Goal: Task Accomplishment & Management: Manage account settings

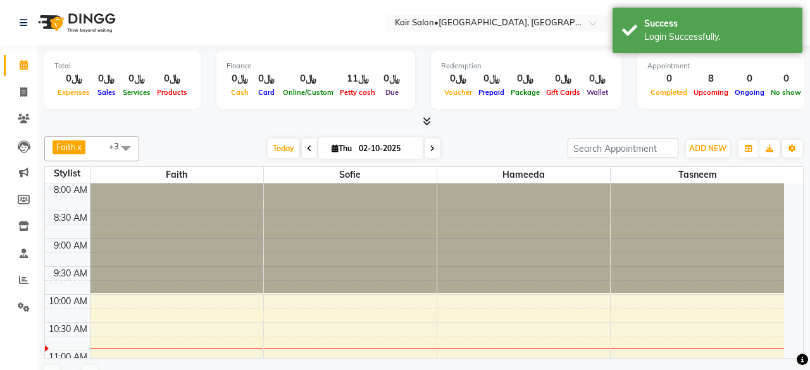
select select "en"
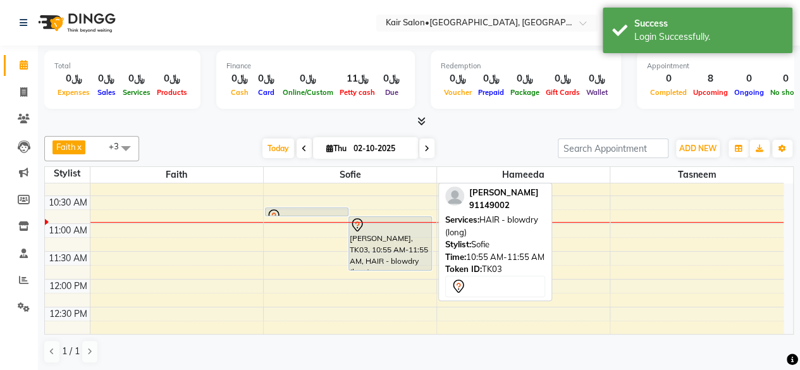
click at [391, 245] on div "[PERSON_NAME], TK03, 10:55 AM-11:55 AM, HAIR - blowdry (long)" at bounding box center [390, 243] width 82 height 53
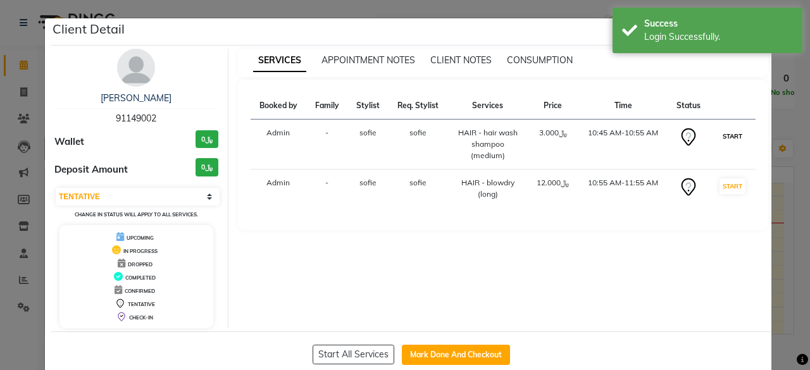
click at [725, 139] on button "START" at bounding box center [732, 136] width 26 height 16
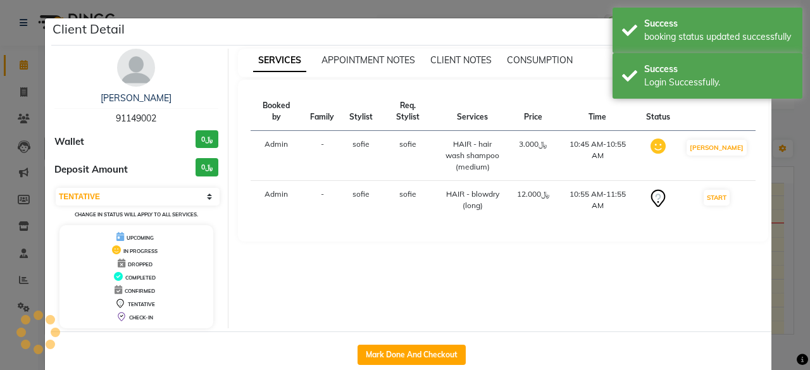
select select "select"
click at [782, 127] on ngb-modal-window "Client Detail arwa leena 91149002 Wallet ﷼0 Deposit Amount ﷼0 Select IN SERVICE…" at bounding box center [405, 185] width 810 height 370
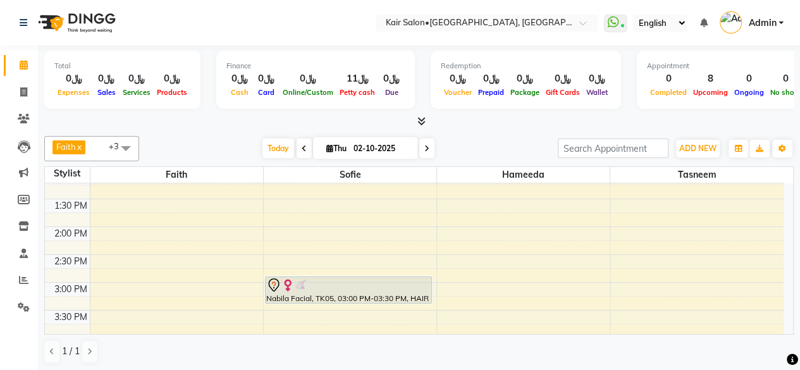
scroll to position [316, 0]
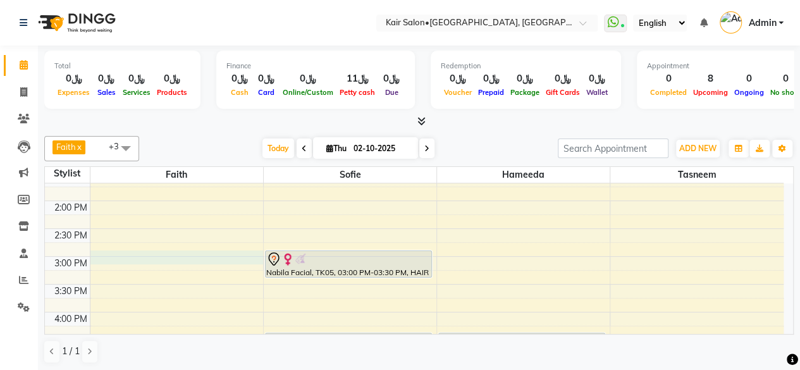
click at [120, 259] on div "8:00 AM 8:30 AM 9:00 AM 9:30 AM 10:00 AM 10:30 AM 11:00 AM 11:30 AM 12:00 PM 12…" at bounding box center [414, 312] width 739 height 890
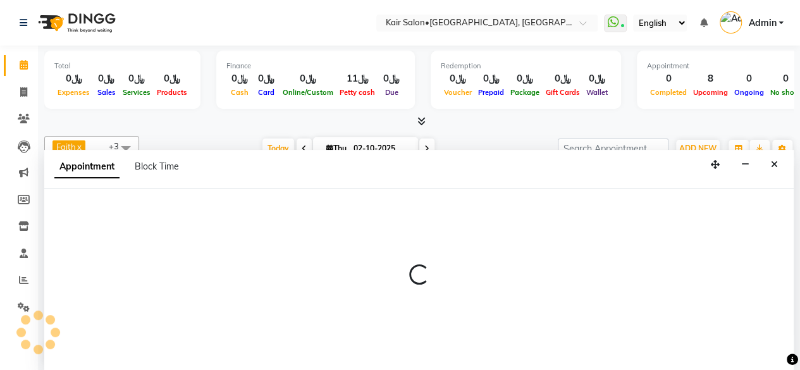
select select "49362"
select select "900"
select select "tentative"
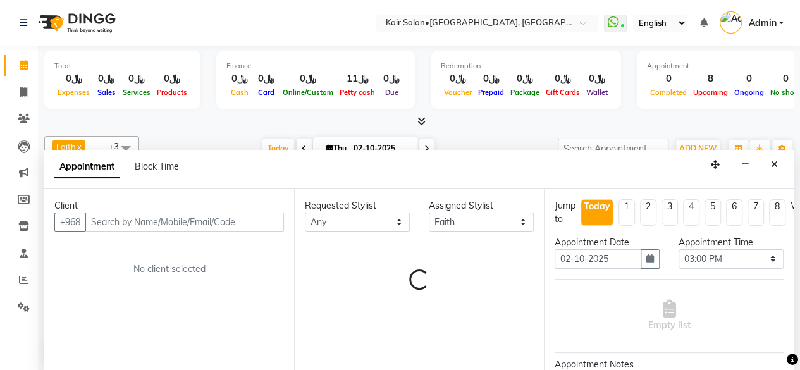
click at [179, 217] on input "text" at bounding box center [184, 223] width 199 height 20
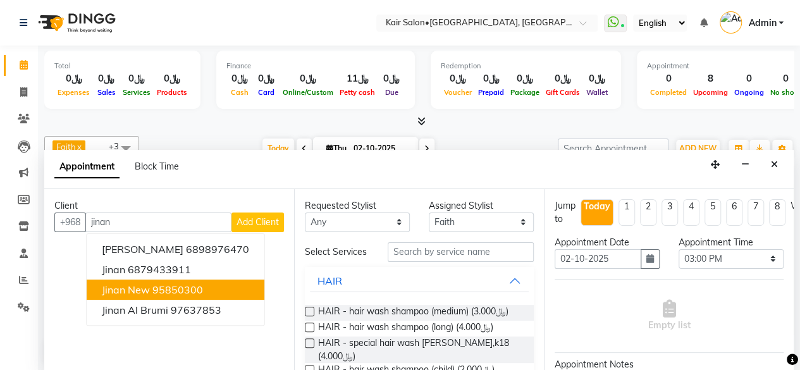
click at [166, 288] on ngb-highlight "95850300" at bounding box center [177, 289] width 51 height 13
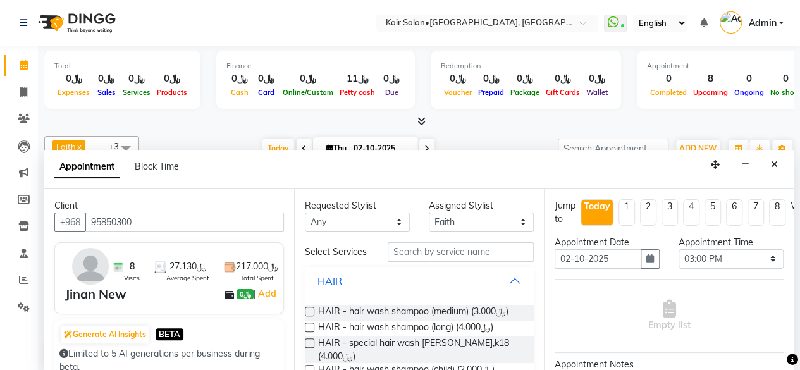
type input "95850300"
click at [395, 219] on select "Any Faith HABSATBEE [PERSON_NAME] Madam [PERSON_NAME] Madam [PERSON_NAME] Madam…" at bounding box center [357, 223] width 105 height 20
select select "49362"
click at [305, 213] on select "Any Faith HABSATBEE [PERSON_NAME] Madam [PERSON_NAME] Madam [PERSON_NAME] Madam…" at bounding box center [357, 223] width 105 height 20
click at [421, 261] on input "text" at bounding box center [461, 252] width 146 height 20
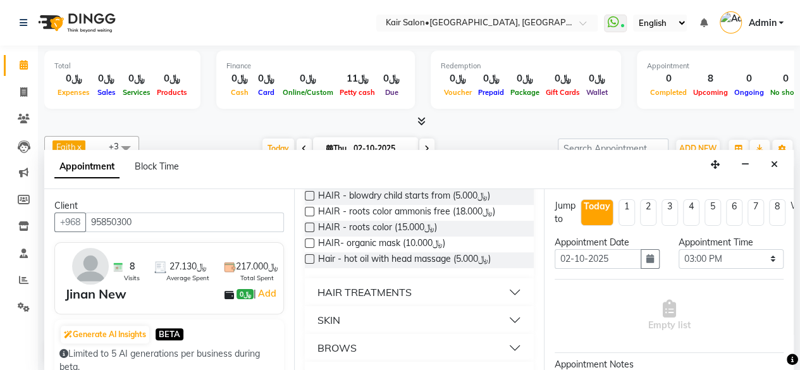
scroll to position [0, 0]
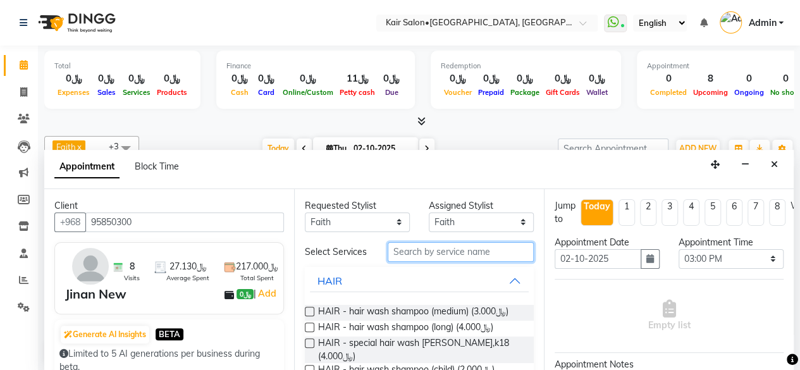
click at [458, 260] on input "text" at bounding box center [461, 252] width 146 height 20
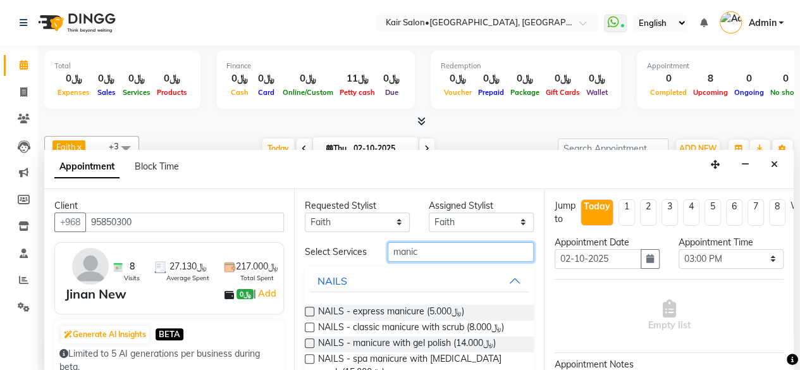
type input "manic"
click at [311, 347] on label at bounding box center [309, 342] width 9 height 9
click at [311, 347] on input "checkbox" at bounding box center [309, 344] width 8 height 8
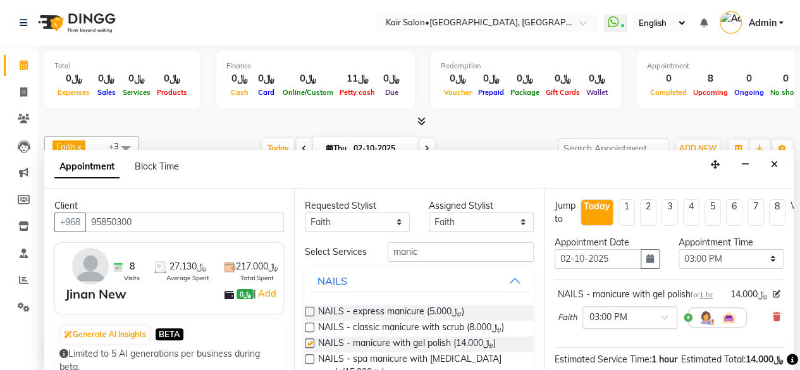
checkbox input "false"
click at [433, 258] on input "manic" at bounding box center [461, 252] width 146 height 20
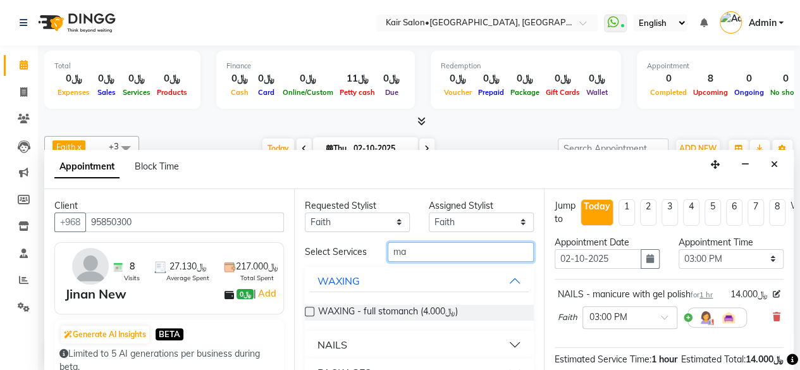
type input "m"
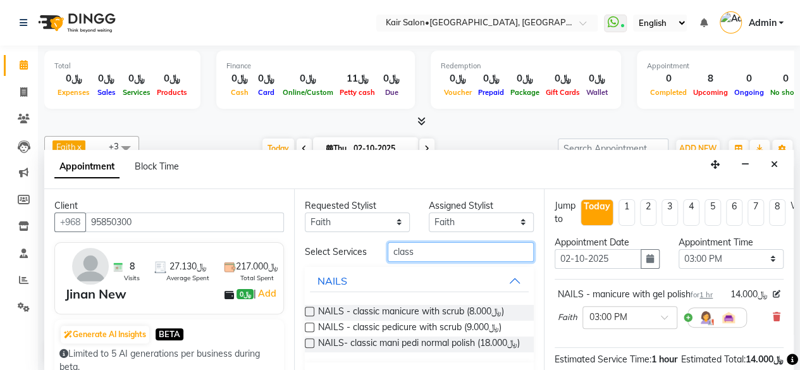
type input "class"
click at [307, 331] on label at bounding box center [309, 327] width 9 height 9
click at [307, 331] on input "checkbox" at bounding box center [309, 328] width 8 height 8
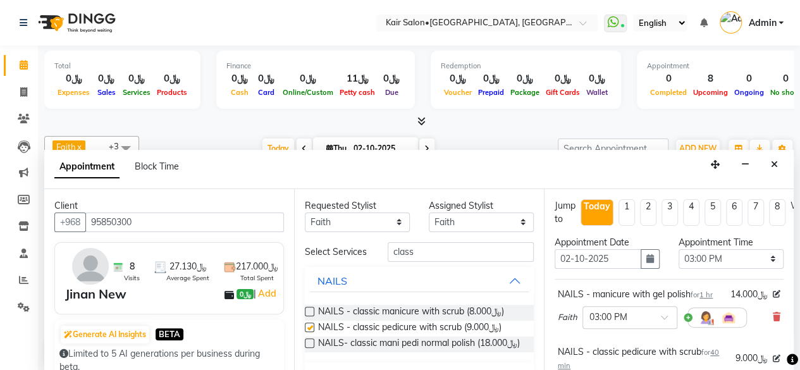
checkbox input "false"
click at [457, 261] on input "class" at bounding box center [461, 252] width 146 height 20
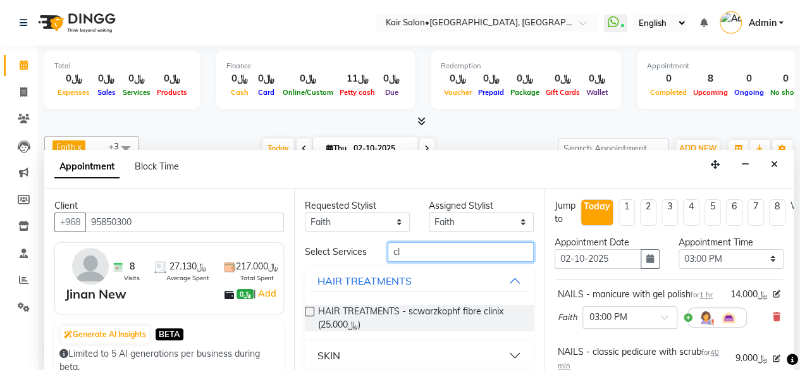
type input "c"
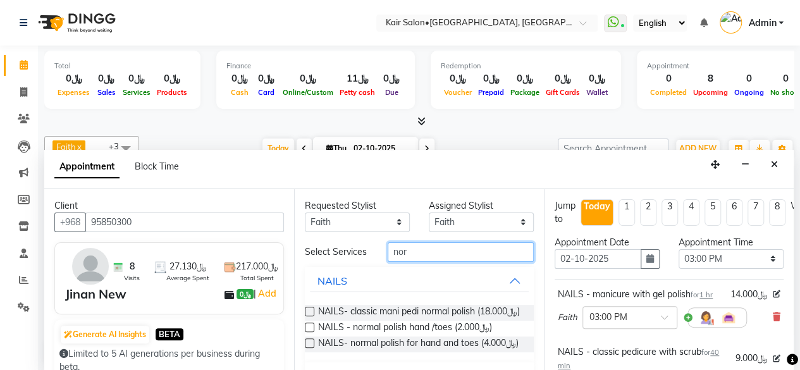
type input "nor"
click at [307, 332] on label at bounding box center [309, 327] width 9 height 9
click at [307, 333] on input "checkbox" at bounding box center [309, 328] width 8 height 8
checkbox input "false"
click at [427, 254] on input "nor" at bounding box center [461, 252] width 146 height 20
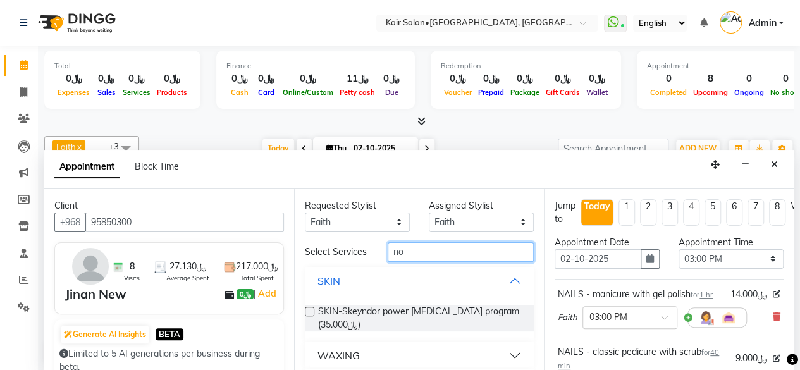
type input "n"
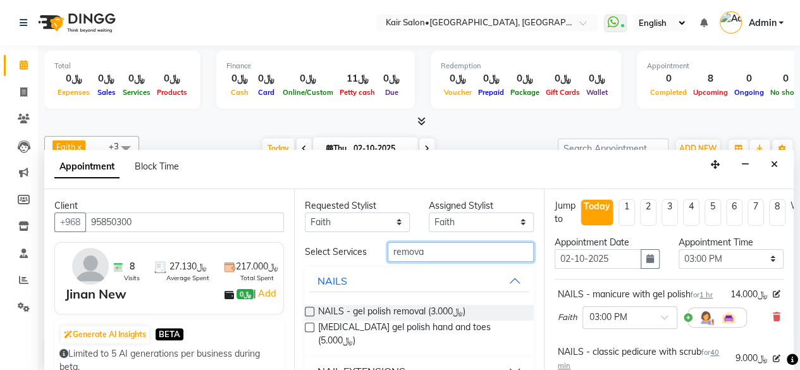
type input "remova"
click at [309, 316] on label at bounding box center [309, 311] width 9 height 9
click at [309, 317] on input "checkbox" at bounding box center [309, 313] width 8 height 8
checkbox input "false"
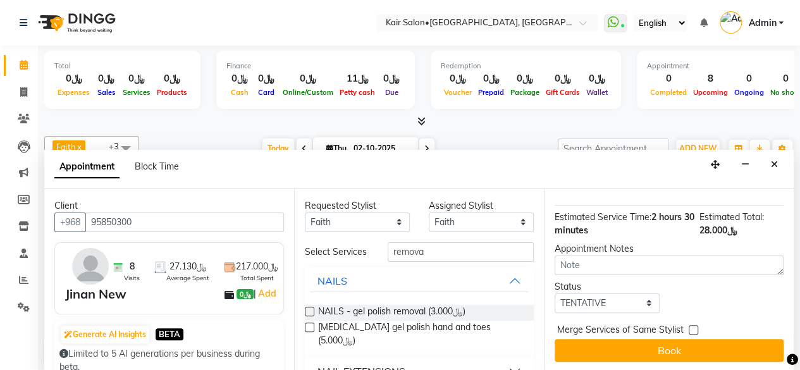
scroll to position [364, 0]
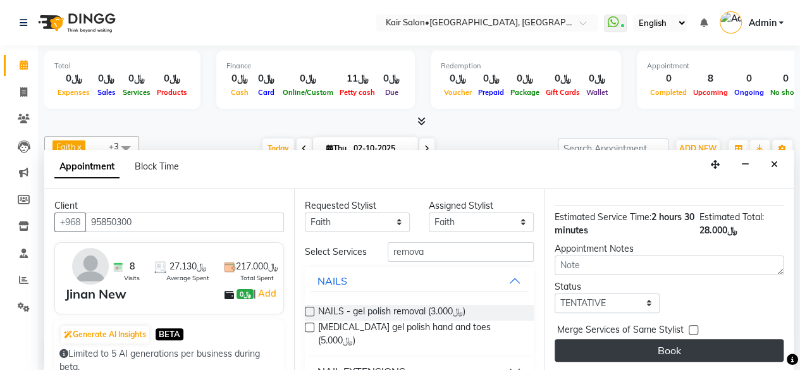
click at [673, 339] on button "Book" at bounding box center [669, 350] width 229 height 23
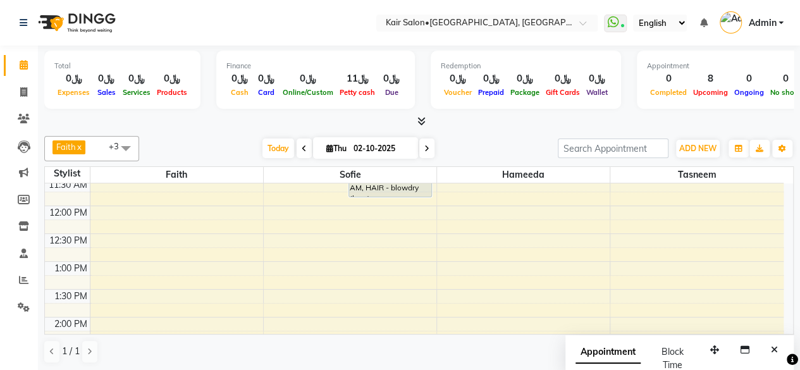
scroll to position [63, 0]
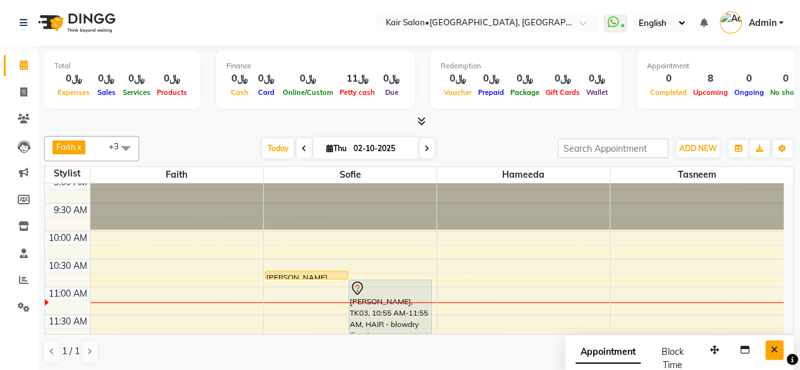
click at [772, 346] on icon "Close" at bounding box center [774, 349] width 7 height 9
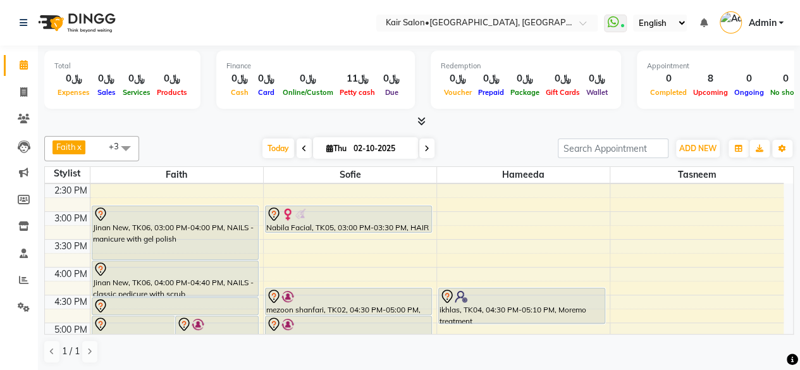
scroll to position [379, 0]
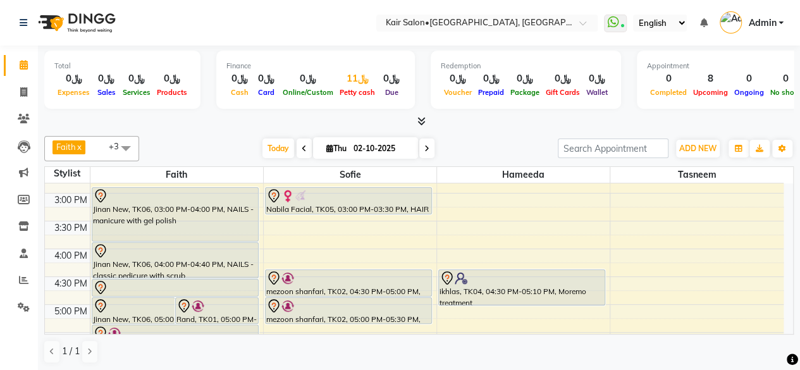
click at [349, 82] on div "﷼11" at bounding box center [357, 78] width 42 height 15
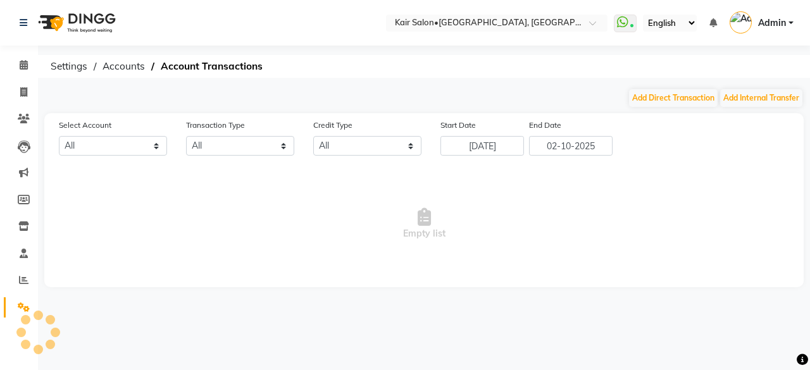
select select "5516"
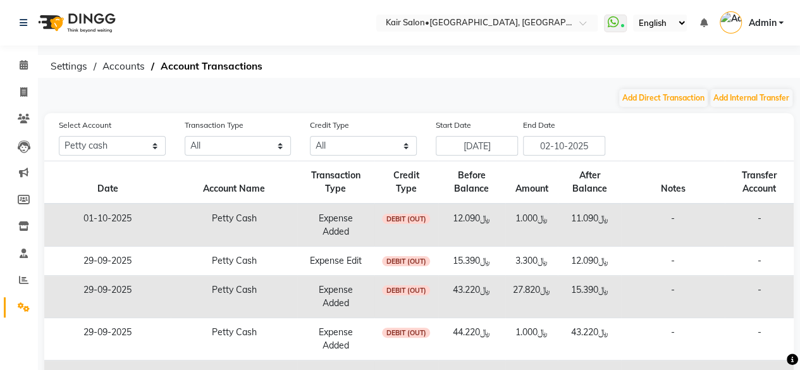
click at [555, 259] on td "﷼3.300" at bounding box center [531, 261] width 52 height 29
click at [529, 266] on td "﷼3.300" at bounding box center [531, 261] width 52 height 29
drag, startPoint x: 27, startPoint y: 88, endPoint x: 23, endPoint y: 108, distance: 20.5
click at [27, 88] on icon at bounding box center [23, 91] width 7 height 9
select select "service"
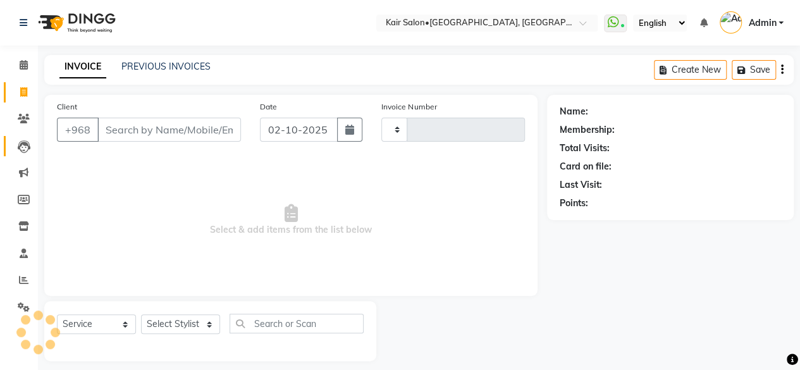
scroll to position [9, 0]
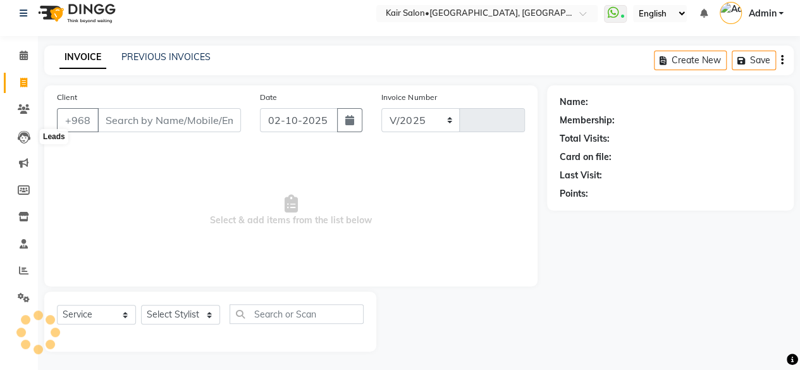
select select "6490"
type input "1976"
click at [24, 272] on icon at bounding box center [23, 270] width 9 height 9
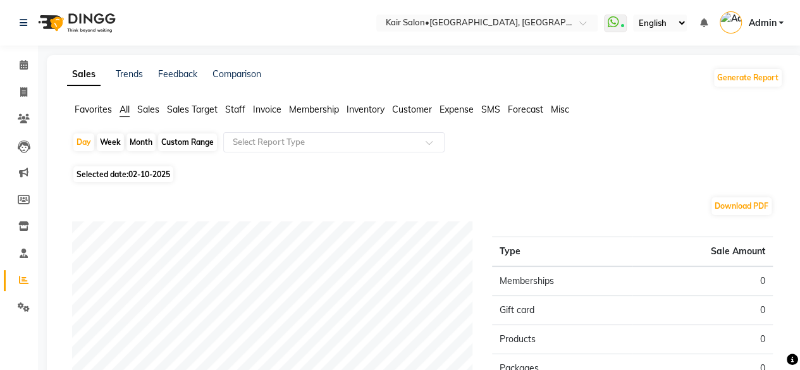
click at [144, 108] on span "Sales" at bounding box center [148, 109] width 22 height 11
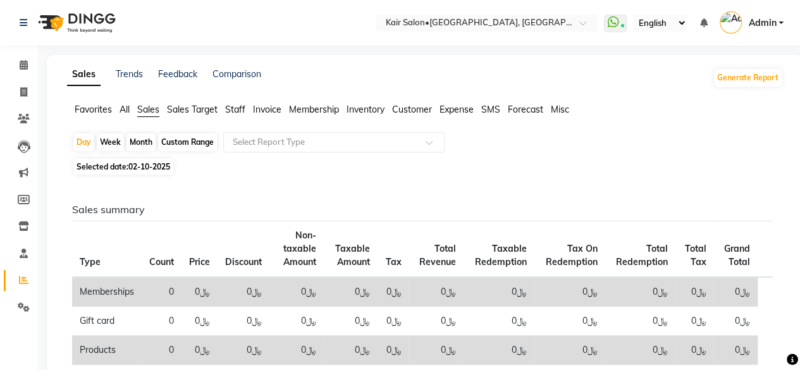
click at [126, 110] on span "All" at bounding box center [125, 109] width 10 height 11
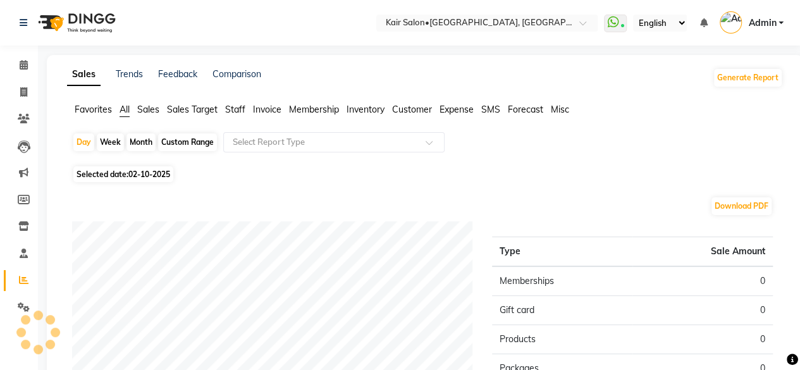
click at [167, 171] on span "02-10-2025" at bounding box center [149, 173] width 42 height 9
select select "10"
select select "2025"
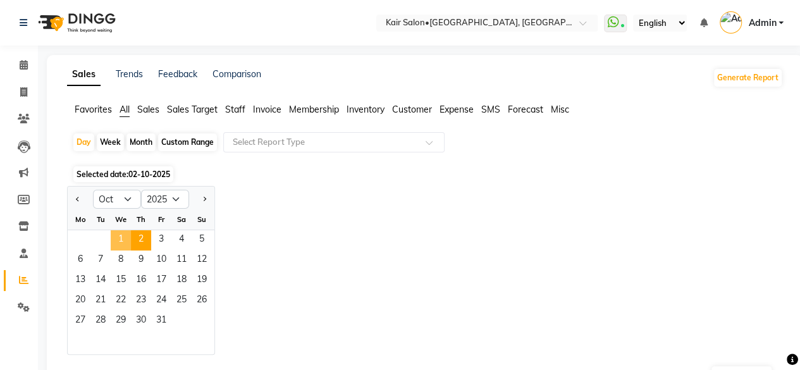
click at [123, 231] on span "1" at bounding box center [121, 240] width 20 height 20
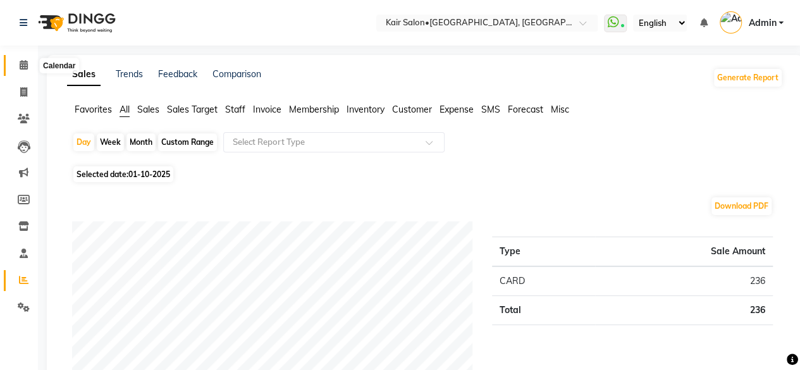
click at [21, 63] on icon at bounding box center [24, 64] width 8 height 9
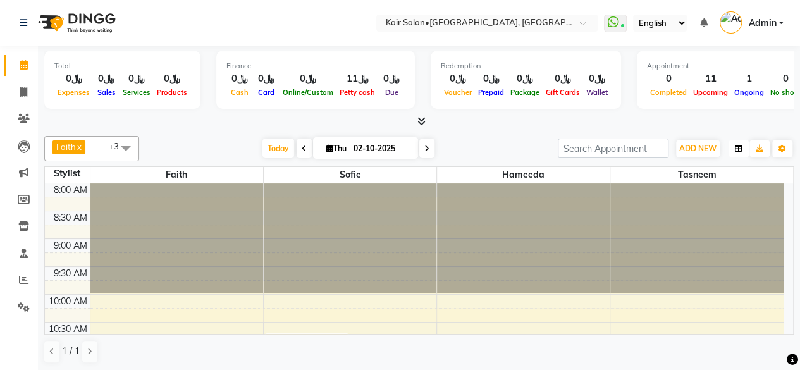
click at [737, 149] on icon "button" at bounding box center [739, 149] width 8 height 8
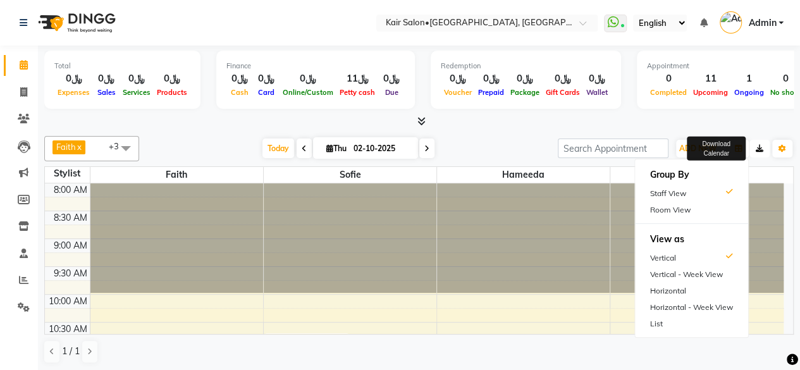
click at [758, 146] on icon "button" at bounding box center [760, 149] width 8 height 8
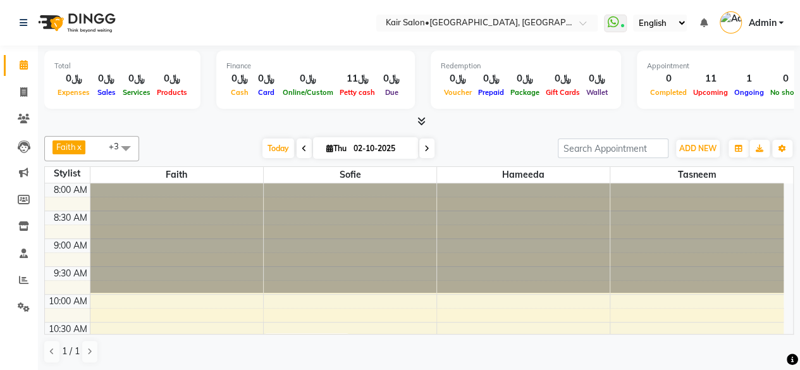
click at [691, 146] on div at bounding box center [650, 94] width 173 height 109
click at [691, 147] on div at bounding box center [650, 94] width 173 height 109
click at [687, 147] on span "ADD NEW" at bounding box center [697, 148] width 37 height 9
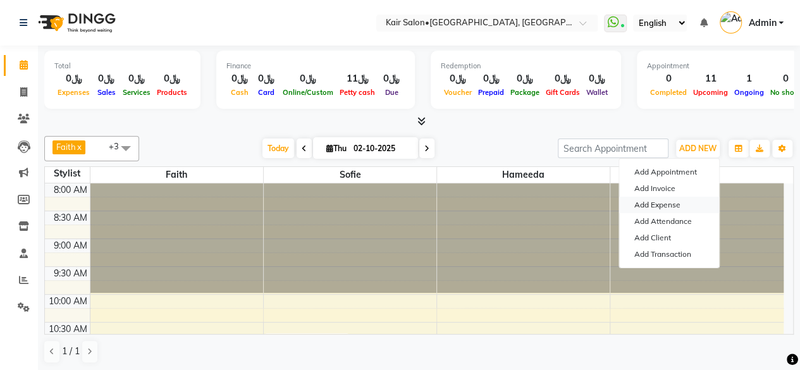
click at [664, 204] on link "Add Expense" at bounding box center [669, 205] width 100 height 16
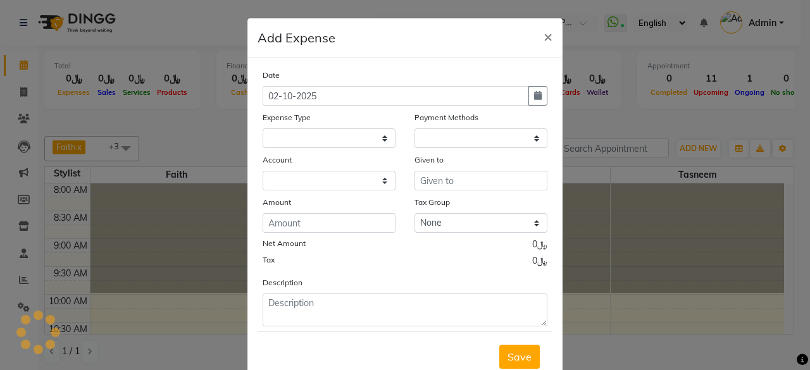
select select "6780"
select select "1"
select select "5516"
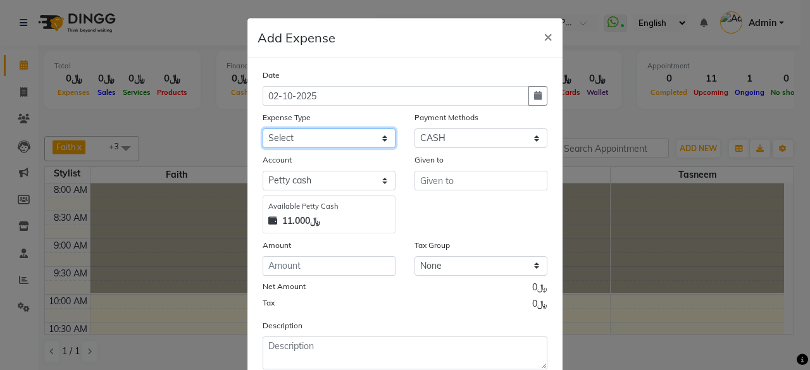
click at [382, 135] on select "Select al nazhi llc Al raaed laundry Amani staff transportation building cleane…" at bounding box center [328, 138] width 133 height 20
select select "15622"
click at [262, 128] on select "Select al nazhi llc Al raaed laundry Amani staff transportation building cleane…" at bounding box center [328, 138] width 133 height 20
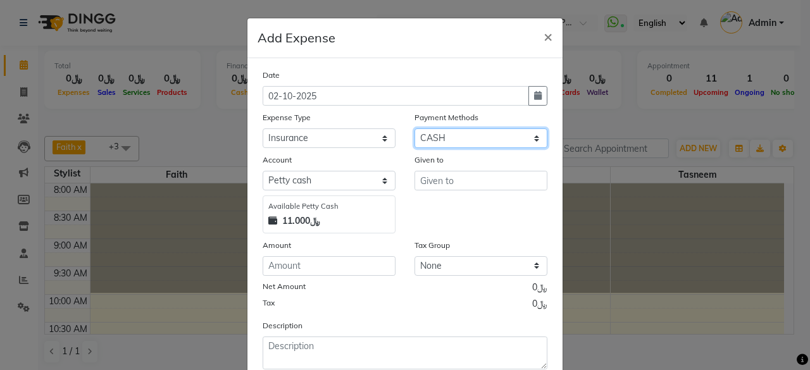
click at [459, 140] on select "Select Family CASH ONLINE CARD Prepaid Package Voucher Gift Card" at bounding box center [480, 138] width 133 height 20
select select "3"
click at [414, 128] on select "Select Family CASH ONLINE CARD Prepaid Package Voucher Gift Card" at bounding box center [480, 138] width 133 height 20
select select "6780"
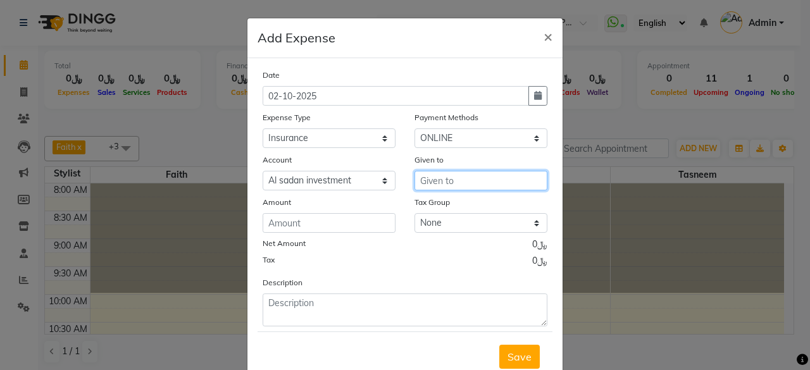
click at [429, 181] on input "text" at bounding box center [480, 181] width 133 height 20
type input "liva insurance"
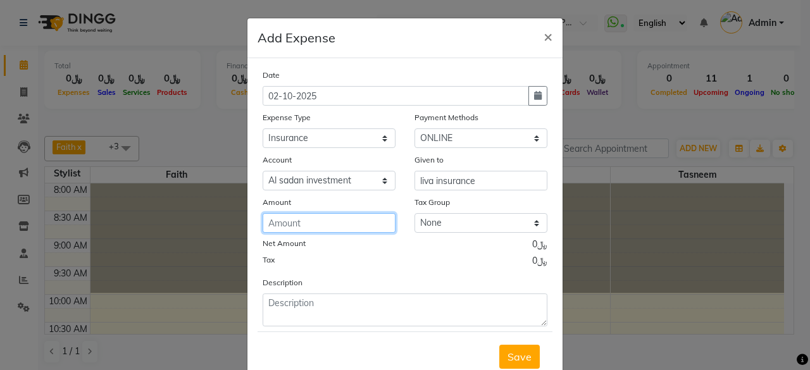
click at [321, 219] on input "number" at bounding box center [328, 223] width 133 height 20
type input "161.400"
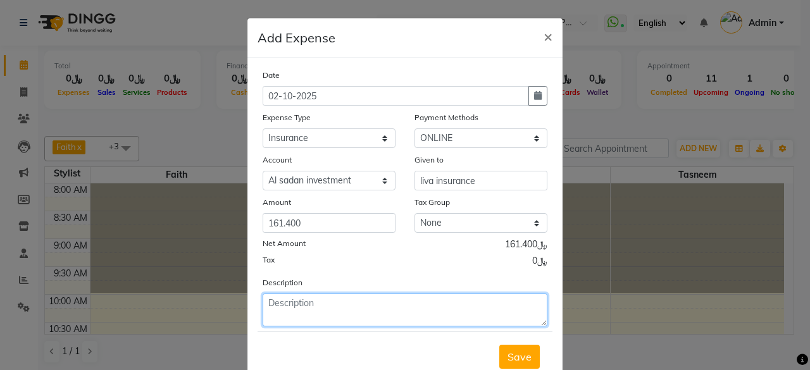
click at [326, 300] on textarea at bounding box center [404, 309] width 285 height 33
type textarea "faith and hafsa- till [DATE]"
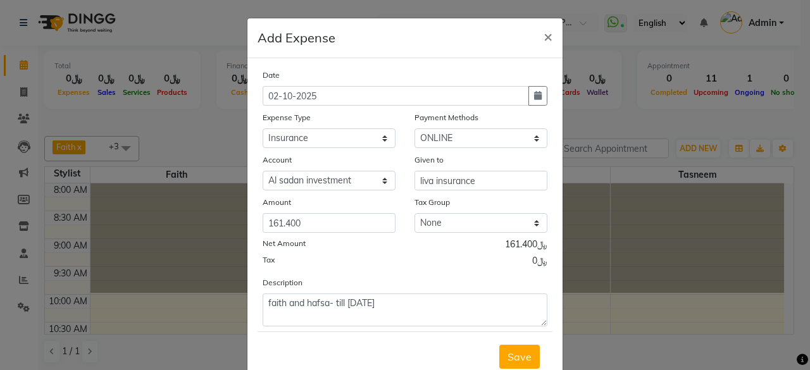
click at [516, 354] on span "Save" at bounding box center [519, 356] width 24 height 13
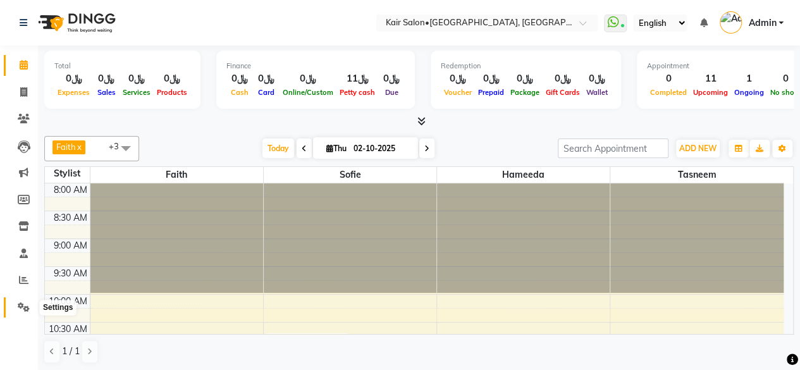
click at [24, 304] on icon at bounding box center [24, 306] width 12 height 9
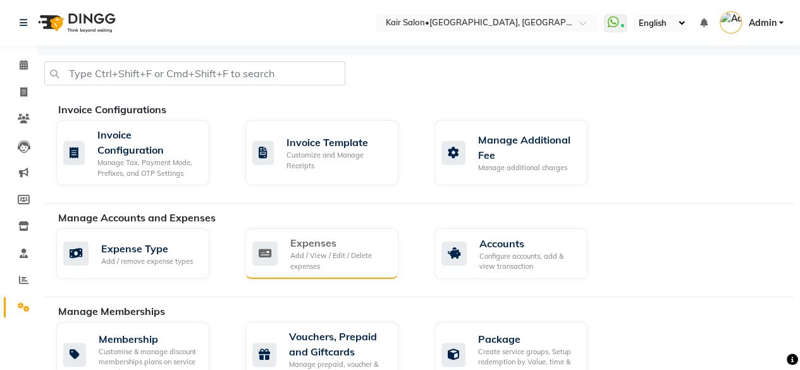
click at [330, 258] on div "Add / View / Edit / Delete expenses" at bounding box center [339, 260] width 98 height 21
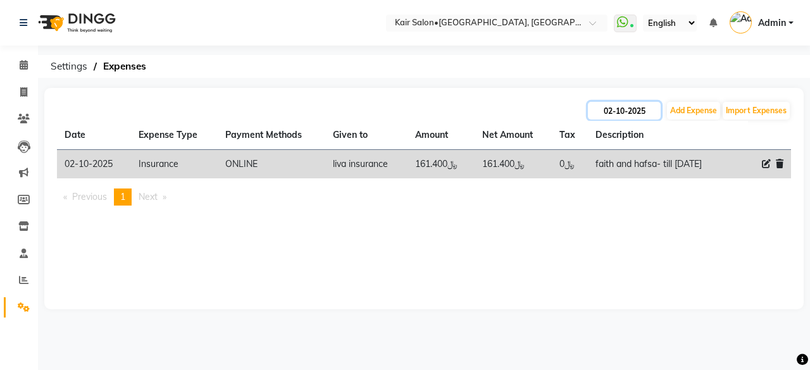
click at [632, 103] on input "02-10-2025" at bounding box center [624, 111] width 73 height 18
select select "10"
select select "2025"
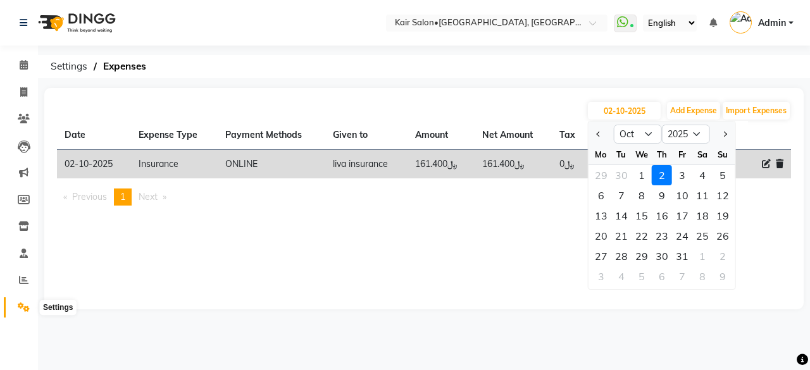
click at [20, 304] on icon at bounding box center [24, 306] width 12 height 9
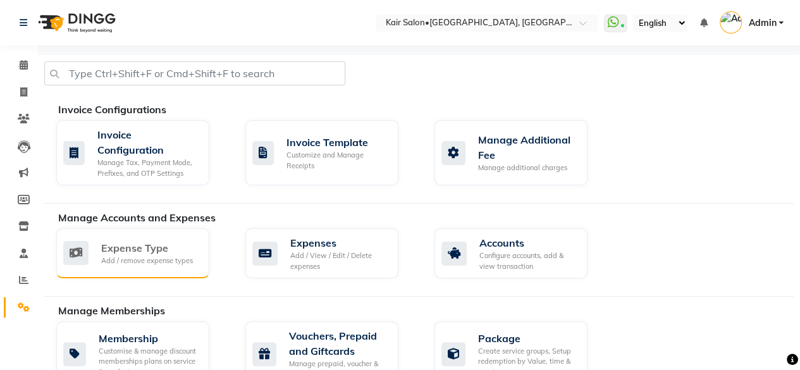
click at [156, 250] on div "Expense Type" at bounding box center [147, 247] width 92 height 15
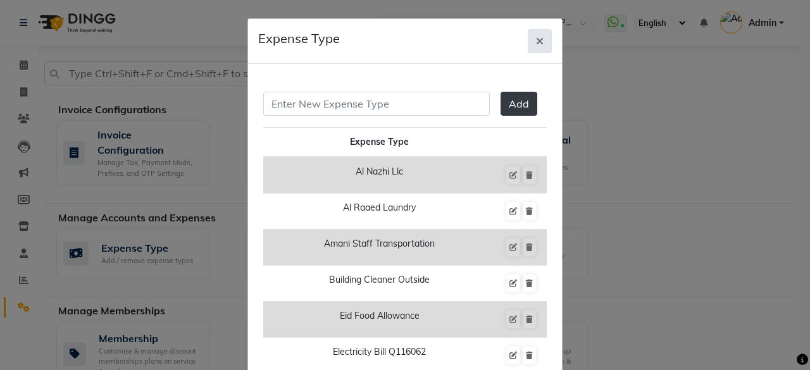
click at [536, 39] on icon "button" at bounding box center [540, 41] width 8 height 10
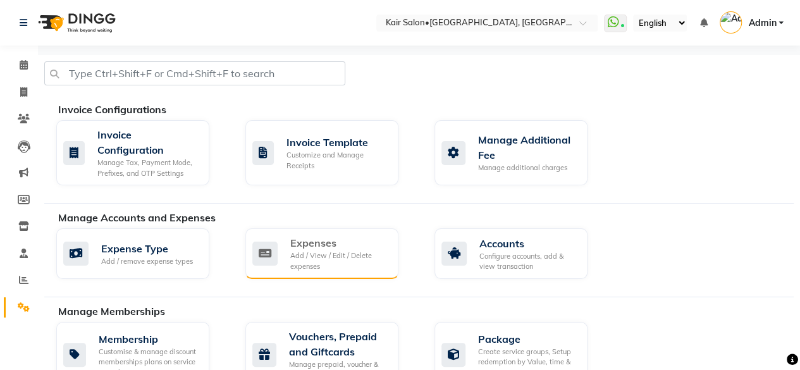
click at [324, 259] on div "Add / View / Edit / Delete expenses" at bounding box center [339, 260] width 98 height 21
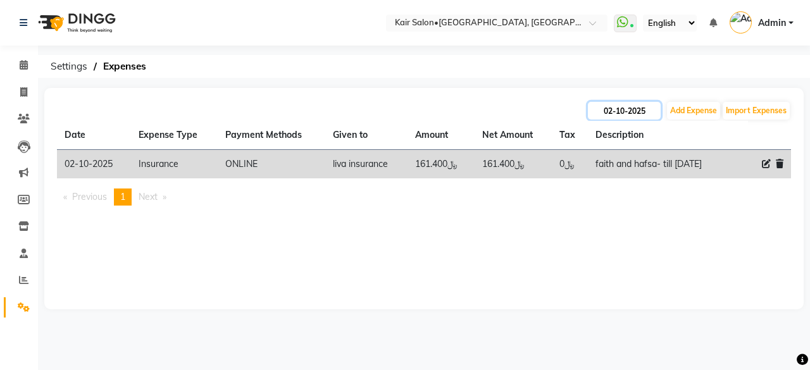
click at [629, 113] on input "02-10-2025" at bounding box center [624, 111] width 73 height 18
select select "10"
select select "2025"
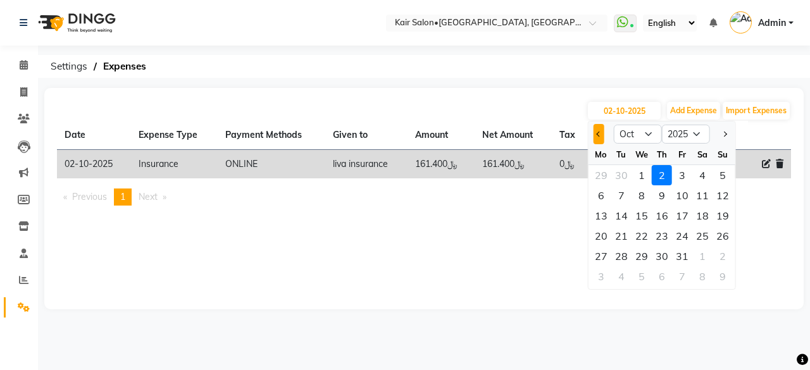
click at [600, 132] on button "Previous month" at bounding box center [598, 134] width 11 height 20
select select "9"
click at [598, 178] on div "1" at bounding box center [601, 175] width 20 height 20
type input "01-09-2025"
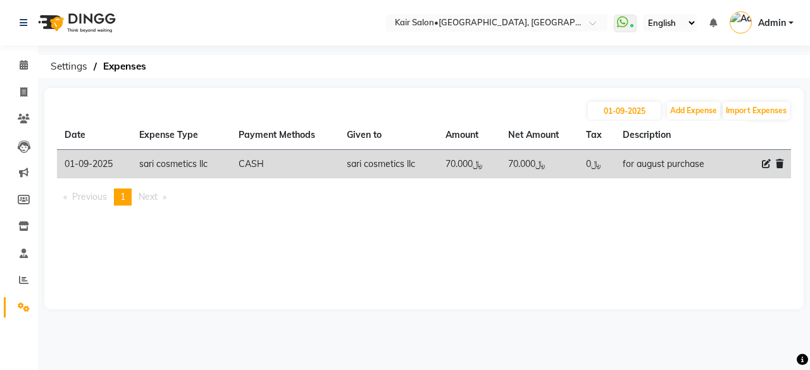
click at [766, 161] on icon at bounding box center [765, 163] width 9 height 9
select select "19458"
select select "1"
select select "5516"
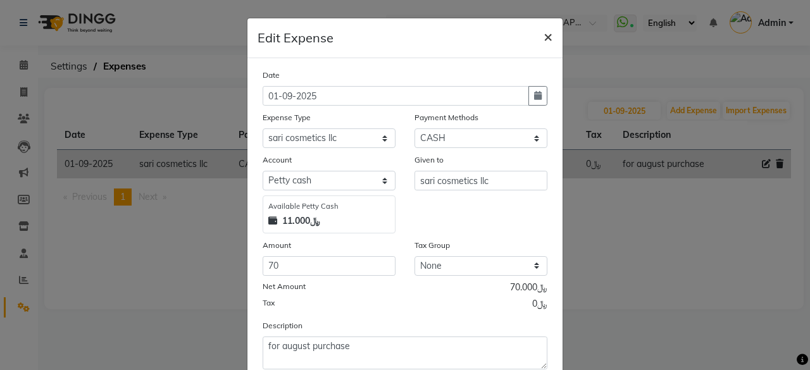
click at [543, 35] on span "×" at bounding box center [547, 36] width 9 height 19
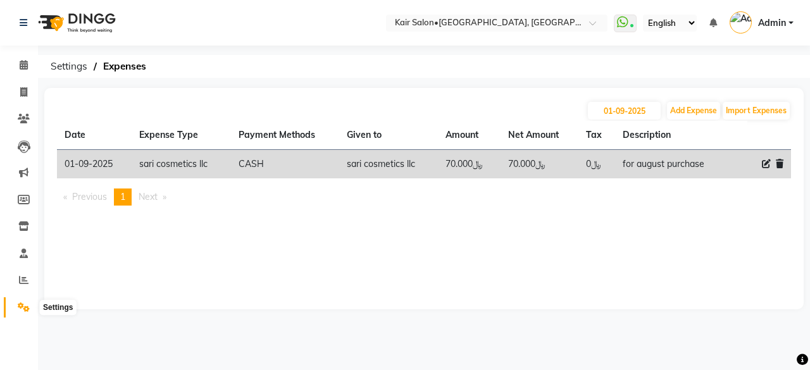
click at [23, 307] on icon at bounding box center [24, 306] width 12 height 9
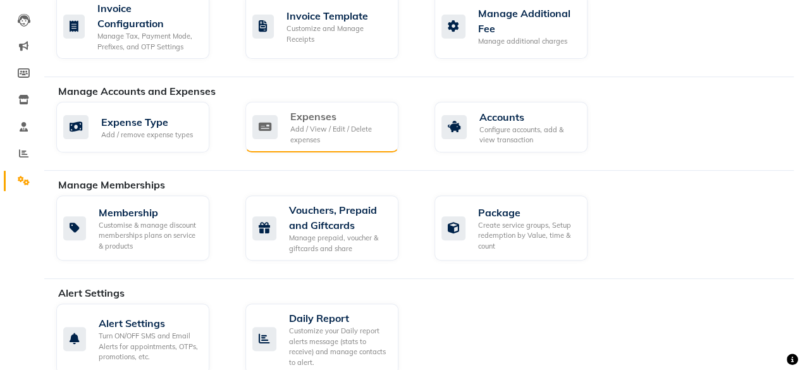
scroll to position [63, 0]
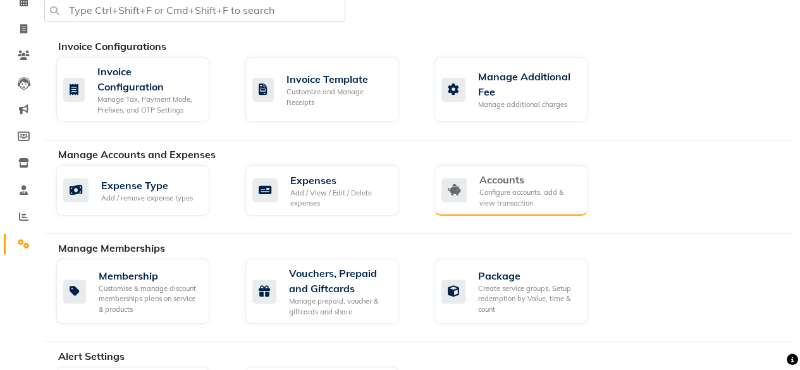
click at [536, 192] on div "Configure accounts, add & view transaction" at bounding box center [528, 197] width 98 height 21
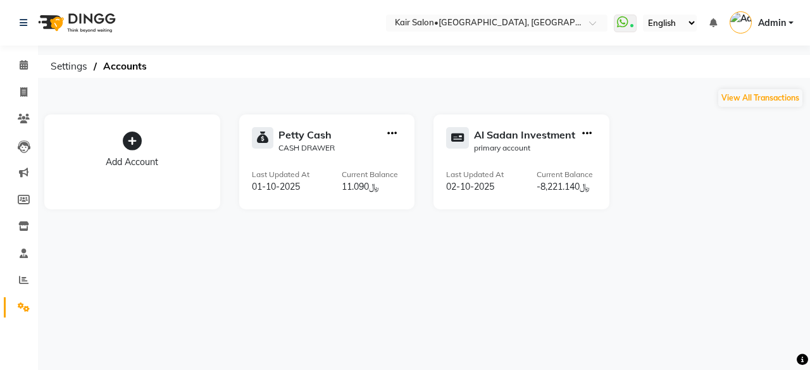
click at [383, 195] on div "[PERSON_NAME] Cash CASH DRAWER Last Updated At [DATE] Current Balance ﷼11.090" at bounding box center [327, 161] width 176 height 95
click at [585, 133] on icon "button" at bounding box center [586, 133] width 9 height 1
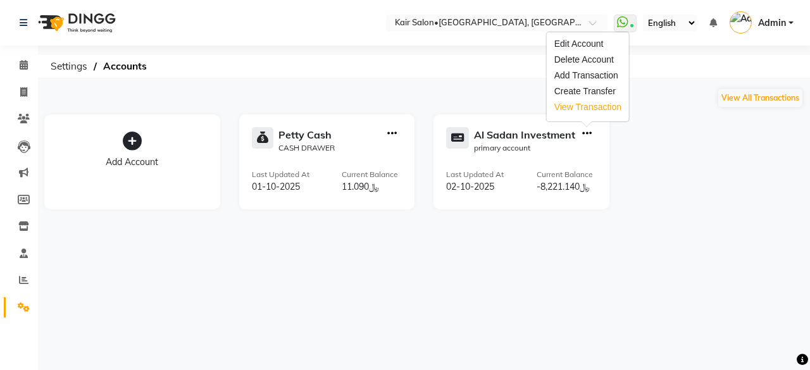
click at [591, 111] on div "View Transaction" at bounding box center [587, 107] width 67 height 13
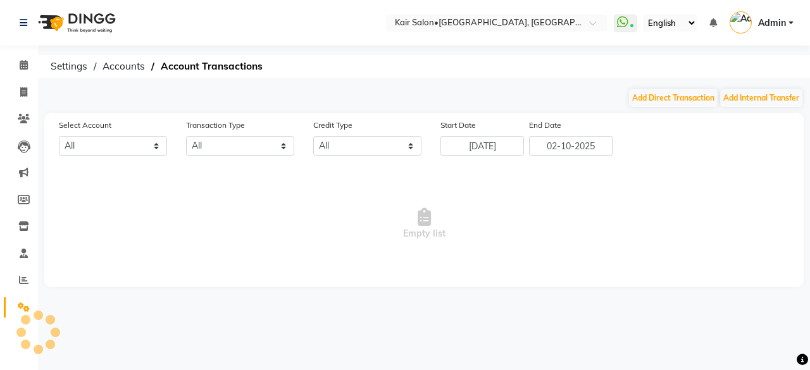
select select "6780"
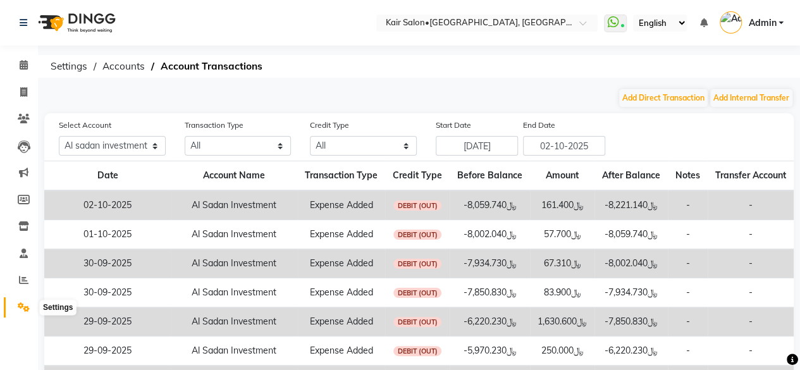
click at [23, 307] on icon at bounding box center [24, 306] width 12 height 9
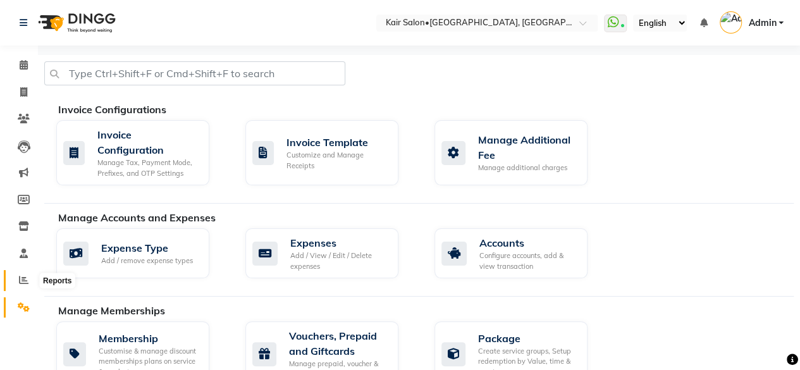
click at [23, 283] on icon at bounding box center [23, 279] width 9 height 9
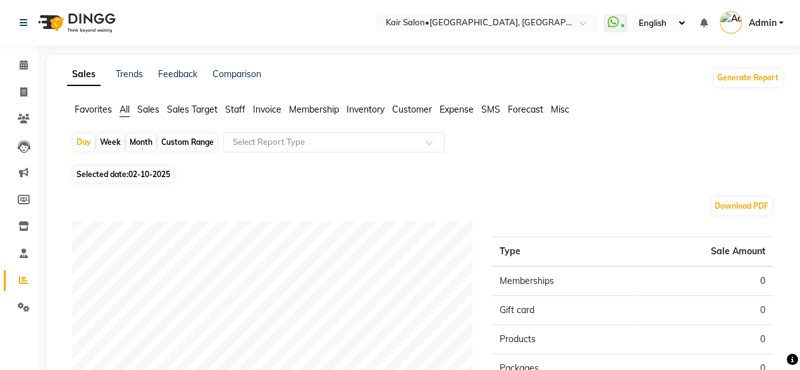
click at [149, 111] on span "Sales" at bounding box center [148, 109] width 22 height 11
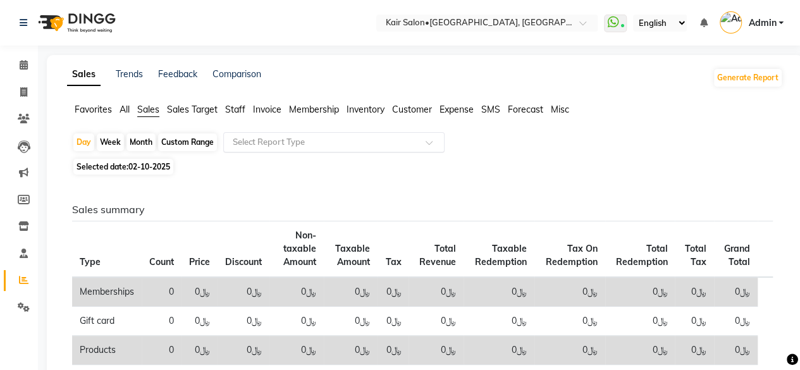
click at [433, 139] on div at bounding box center [334, 142] width 220 height 13
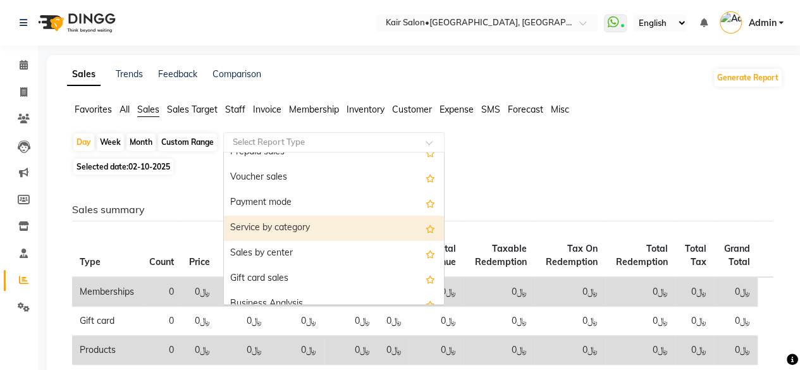
scroll to position [253, 0]
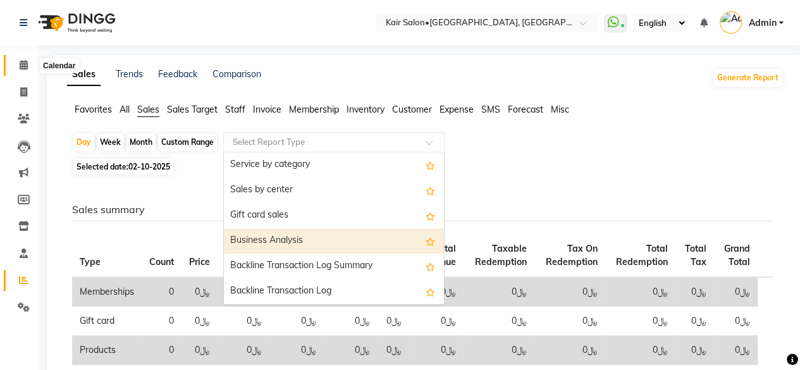
click at [23, 65] on icon at bounding box center [24, 64] width 8 height 9
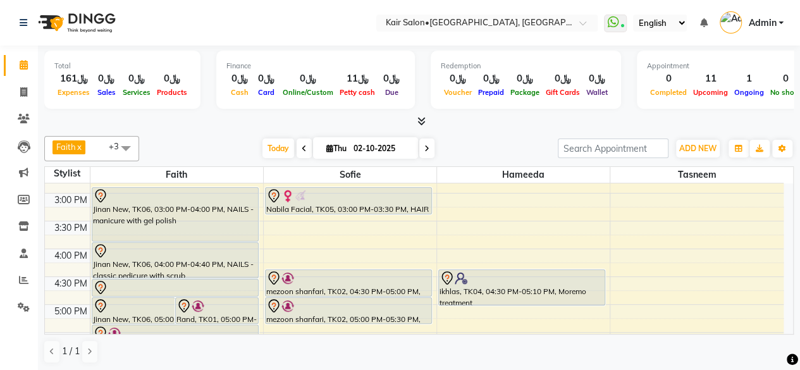
scroll to position [443, 0]
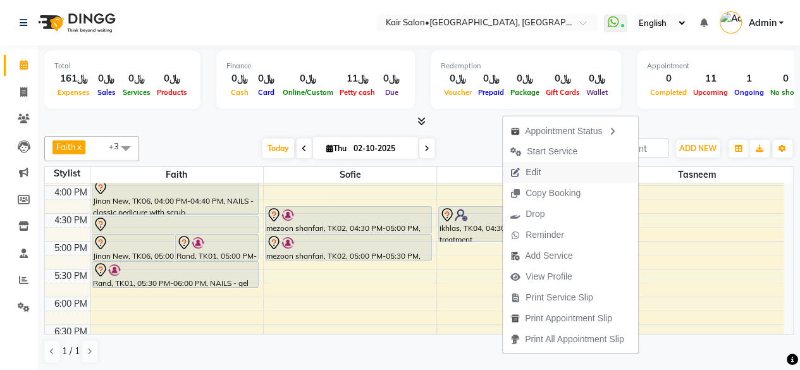
click at [550, 168] on button "Edit" at bounding box center [570, 172] width 135 height 21
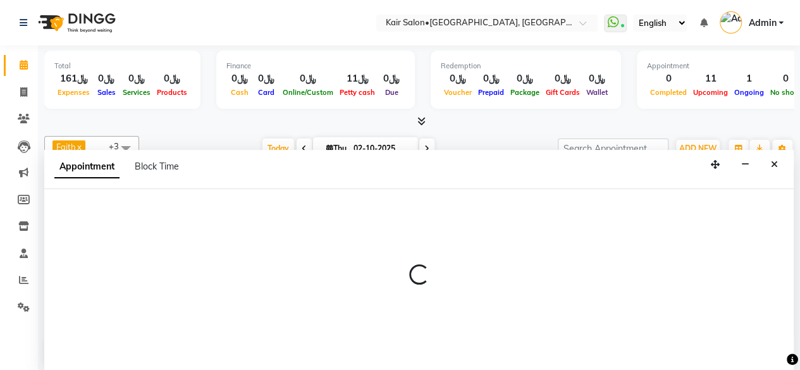
scroll to position [0, 0]
select select "tentative"
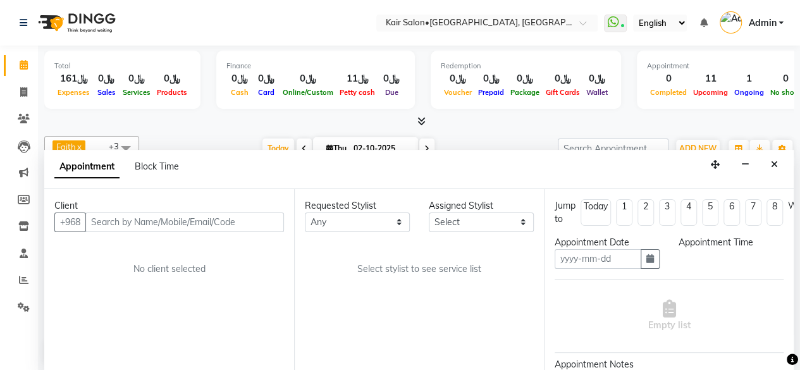
type input "02-10-2025"
select select "990"
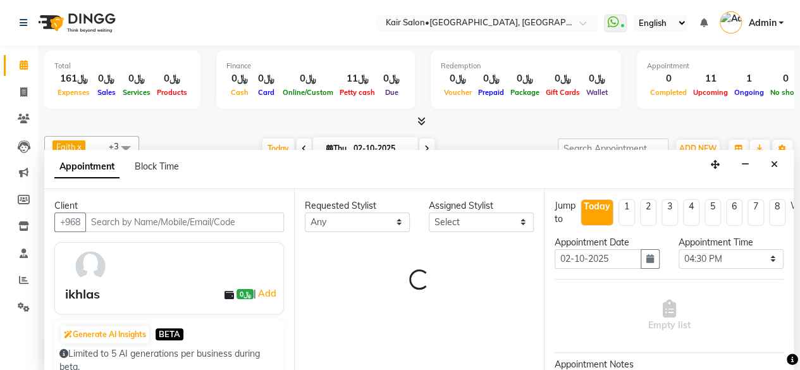
select select "66378"
select select "3223"
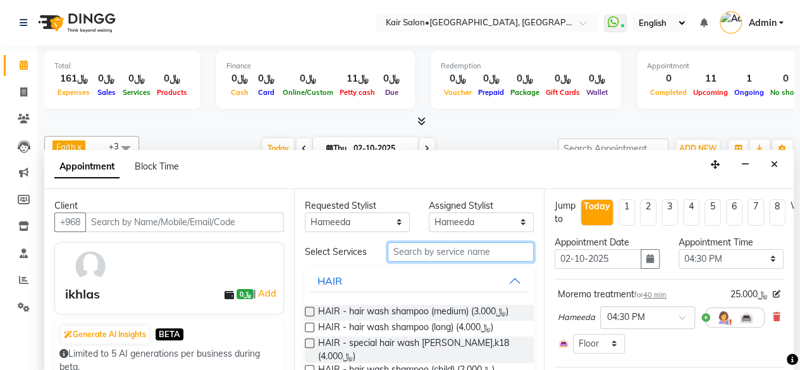
click at [421, 262] on input "text" at bounding box center [461, 252] width 146 height 20
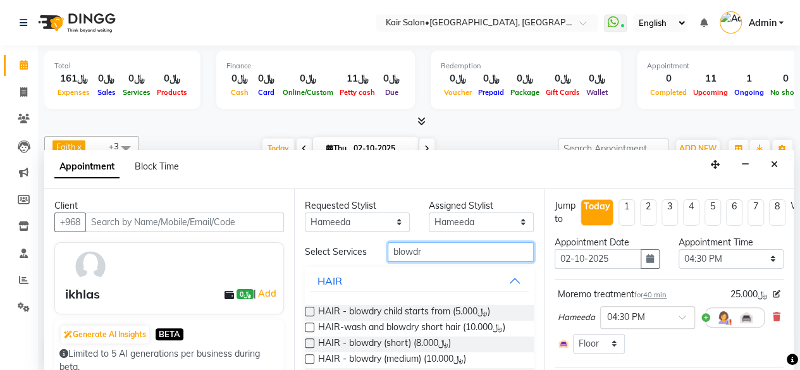
type input "blowdr"
click at [310, 364] on label at bounding box center [309, 358] width 9 height 9
click at [310, 364] on input "checkbox" at bounding box center [309, 360] width 8 height 8
checkbox input "false"
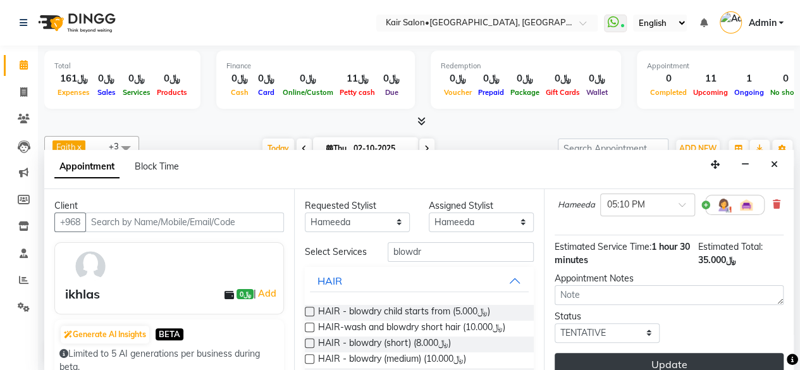
scroll to position [213, 0]
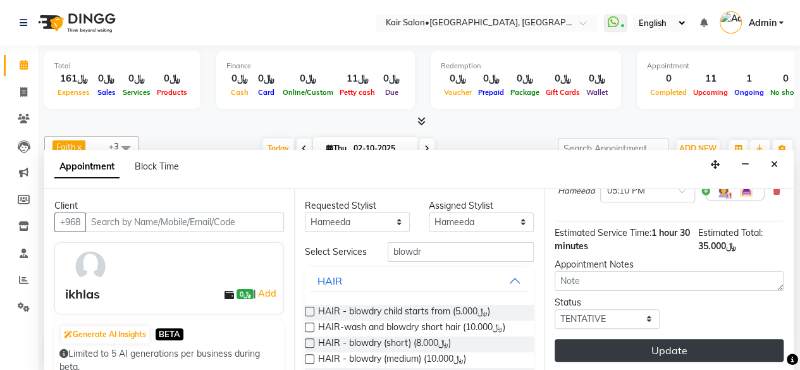
click at [678, 342] on button "Update" at bounding box center [669, 350] width 229 height 23
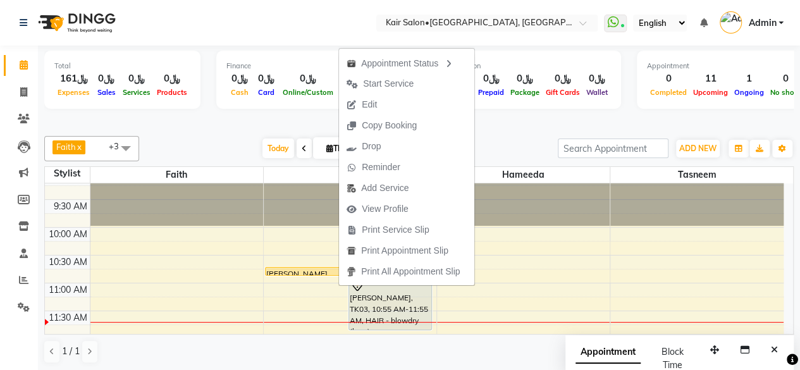
scroll to position [39, 0]
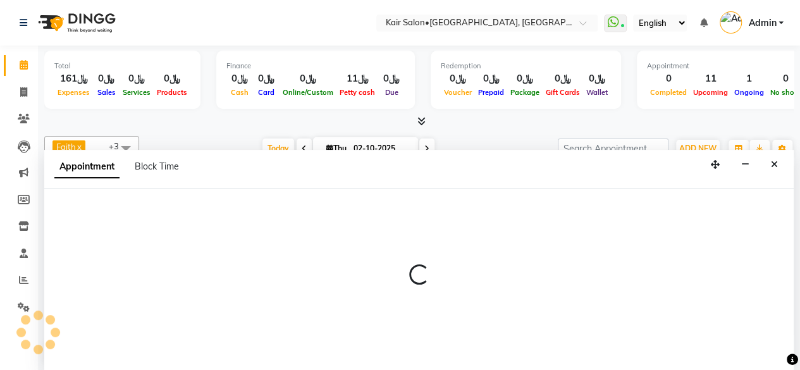
scroll to position [0, 0]
select select "90911"
select select "645"
select select "tentative"
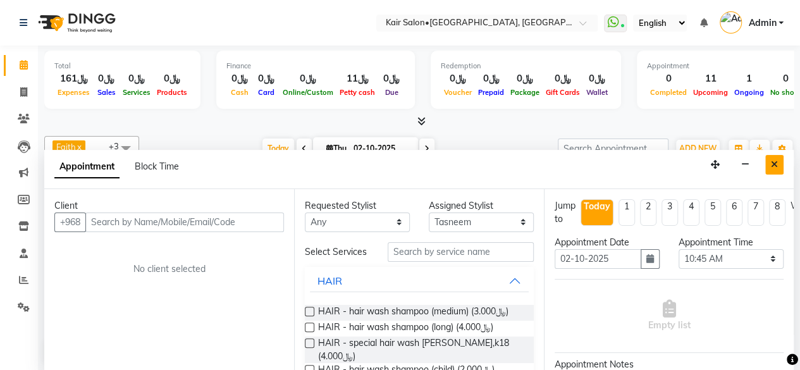
click at [773, 160] on icon "Close" at bounding box center [774, 164] width 7 height 9
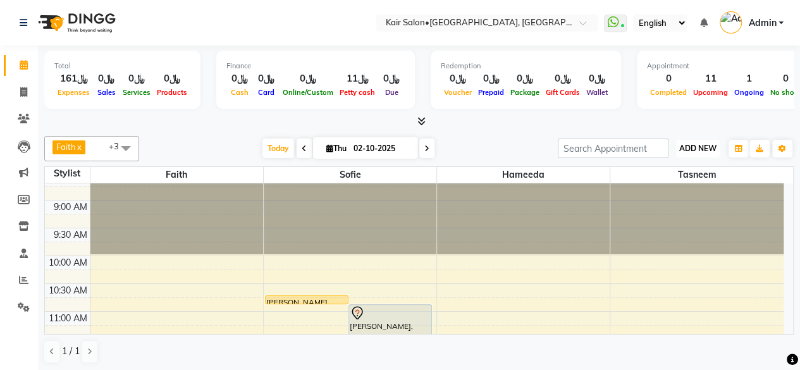
click at [706, 145] on span "ADD NEW" at bounding box center [697, 148] width 37 height 9
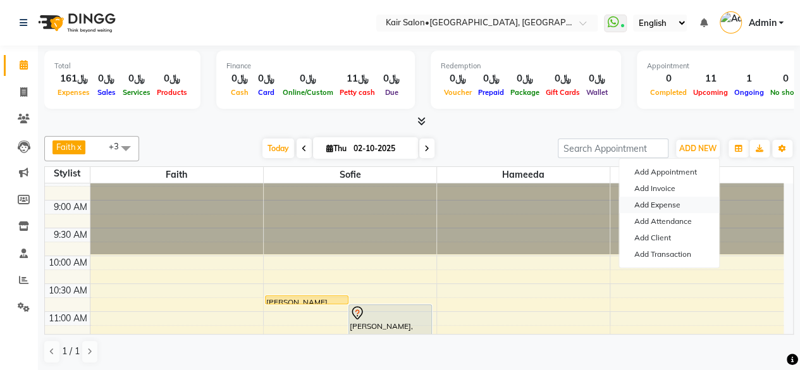
click at [672, 208] on link "Add Expense" at bounding box center [669, 205] width 100 height 16
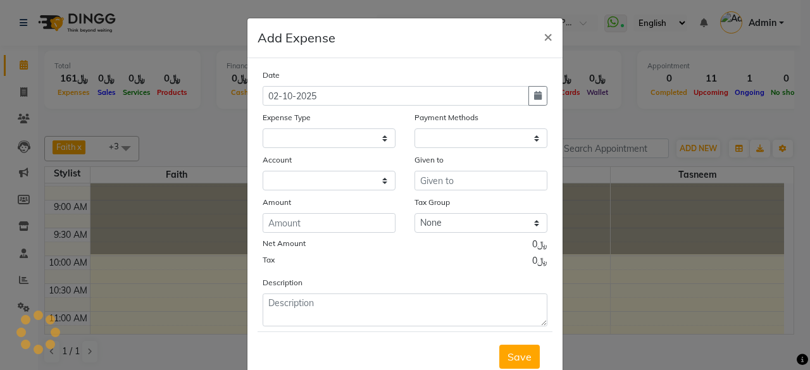
select select
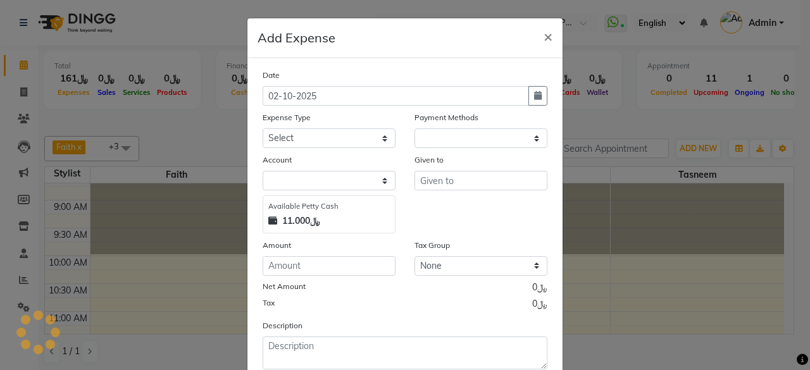
select select "1"
select select "5516"
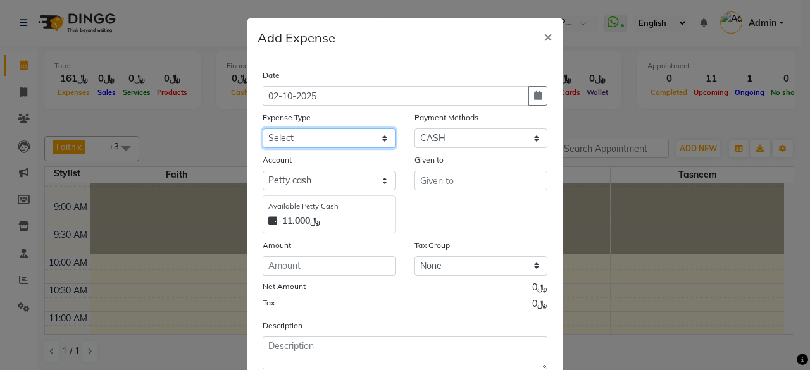
click at [373, 137] on select "Select al nazhi llc Al raaed laundry Amani staff transportation building cleane…" at bounding box center [328, 138] width 133 height 20
select select "19816"
click at [262, 128] on select "Select al nazhi llc Al raaed laundry Amani staff transportation building cleane…" at bounding box center [328, 138] width 133 height 20
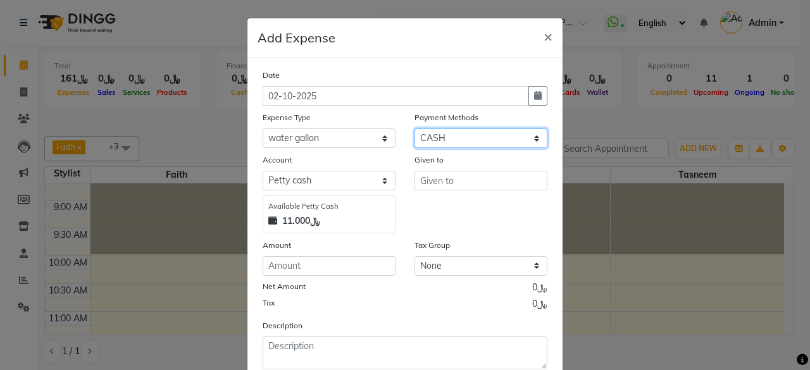
click at [527, 136] on select "Select Family CASH ONLINE CARD Prepaid Package Voucher Gift Card" at bounding box center [480, 138] width 133 height 20
select select "2"
click at [414, 128] on select "Select Family CASH ONLINE CARD Prepaid Package Voucher Gift Card" at bounding box center [480, 138] width 133 height 20
select select "6780"
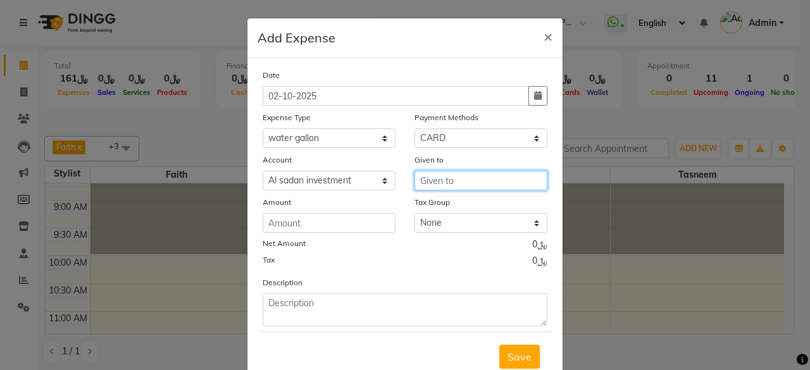
click at [444, 181] on input "text" at bounding box center [480, 181] width 133 height 20
type input "noor shopping"
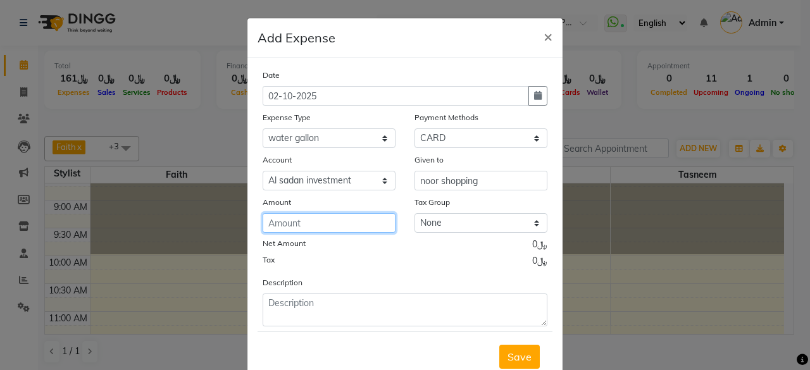
click at [360, 230] on input "number" at bounding box center [328, 223] width 133 height 20
type input "3.970"
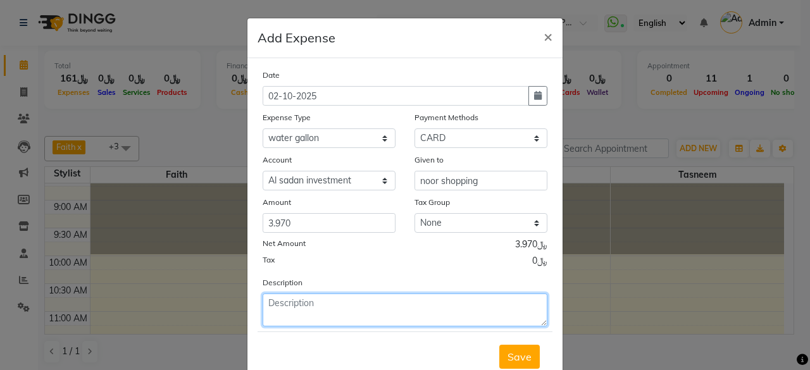
click at [329, 307] on textarea at bounding box center [404, 309] width 285 height 33
type textarea "one water galon and 3 pkt client water"
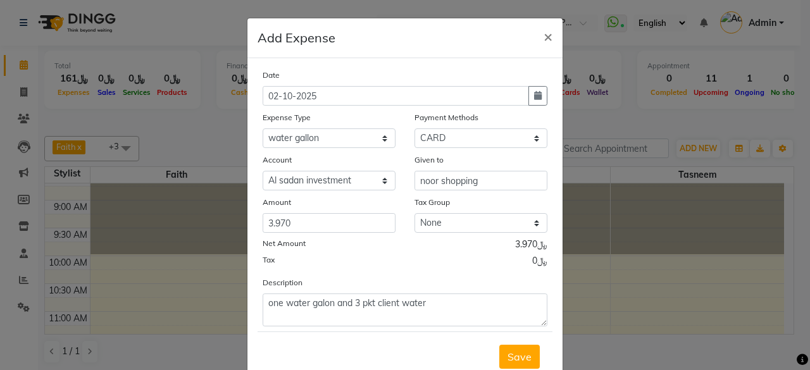
click at [517, 352] on span "Save" at bounding box center [519, 356] width 24 height 13
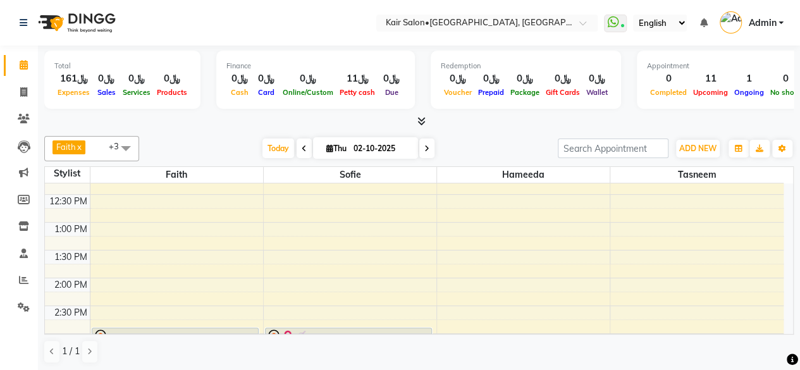
scroll to position [253, 0]
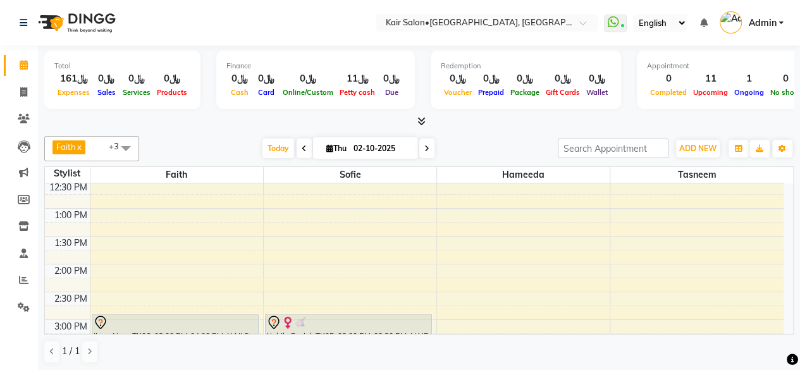
click at [484, 299] on div "8:00 AM 8:30 AM 9:00 AM 9:30 AM 10:00 AM 10:30 AM 11:00 AM 11:30 AM 12:00 PM 12…" at bounding box center [414, 375] width 739 height 890
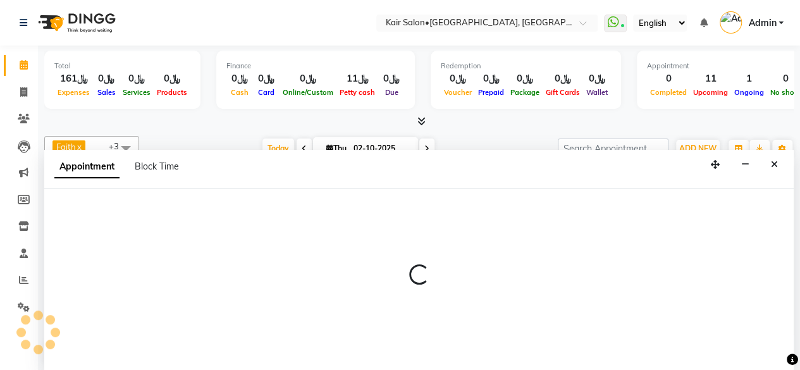
scroll to position [0, 0]
select select "66378"
select select "tentative"
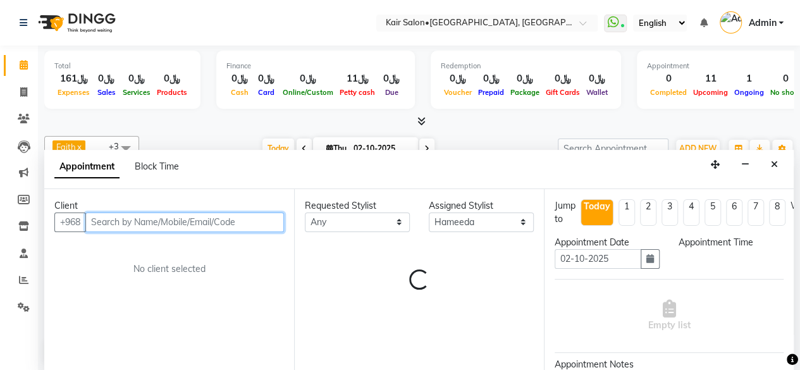
select select "885"
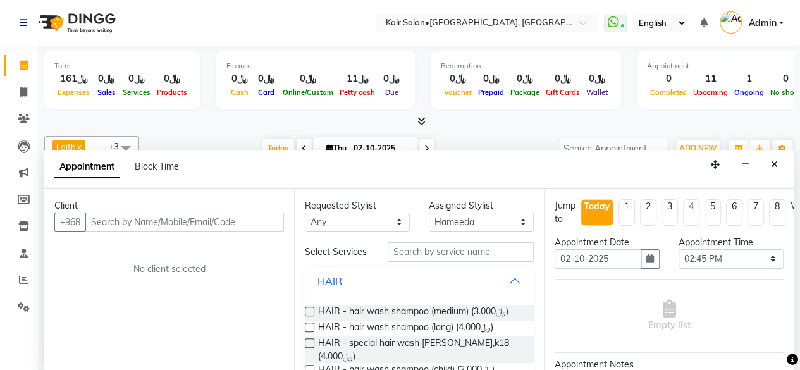
click at [773, 161] on icon "Close" at bounding box center [774, 164] width 7 height 9
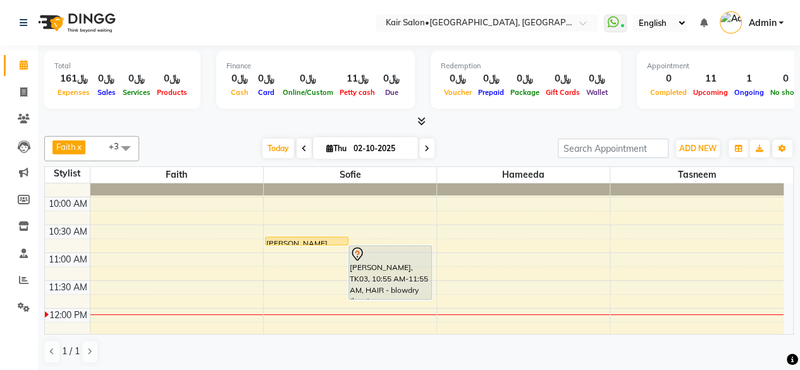
scroll to position [63, 0]
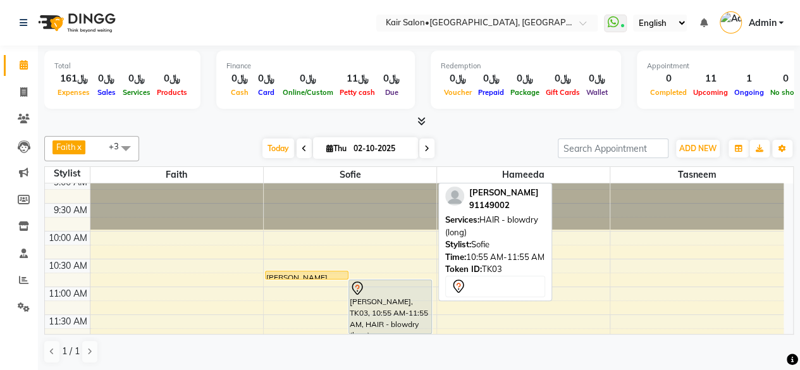
click at [395, 308] on div "[PERSON_NAME], TK03, 10:55 AM-11:55 AM, HAIR - blowdry (long)" at bounding box center [390, 306] width 82 height 53
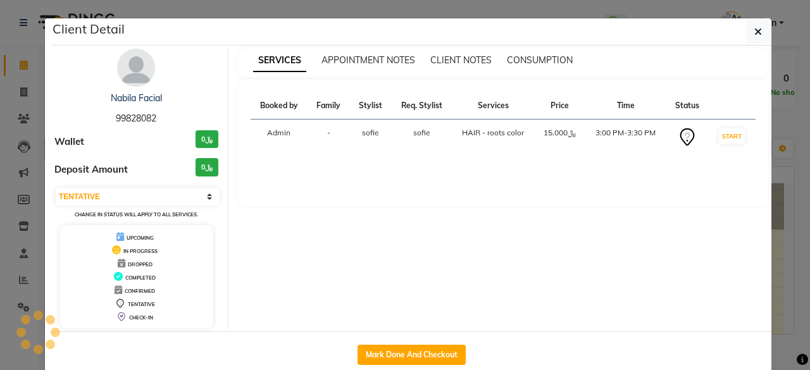
select select "select"
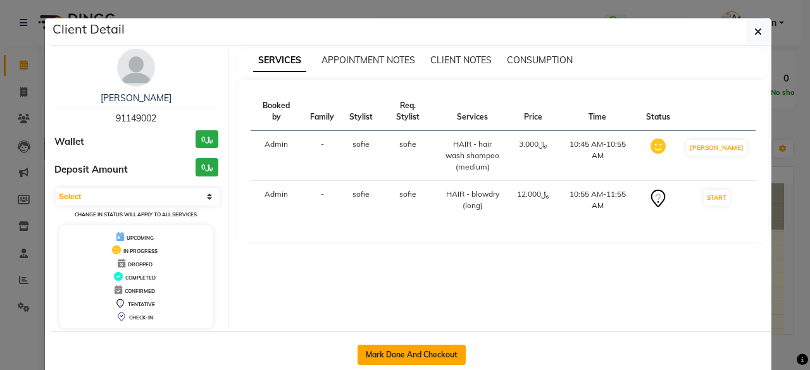
click at [407, 352] on button "Mark Done And Checkout" at bounding box center [411, 355] width 108 height 20
select select "service"
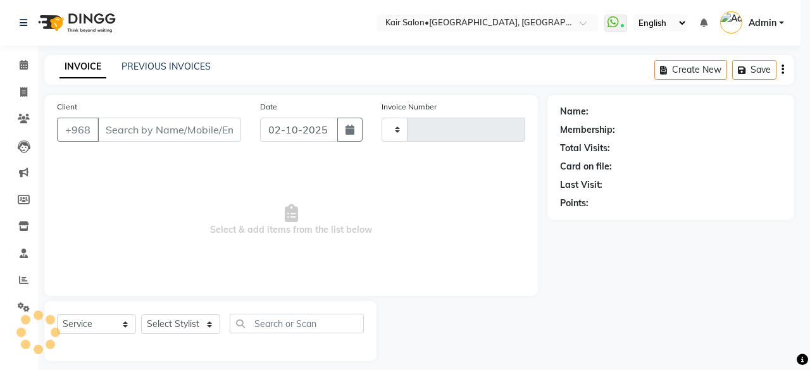
type input "1976"
select select "6490"
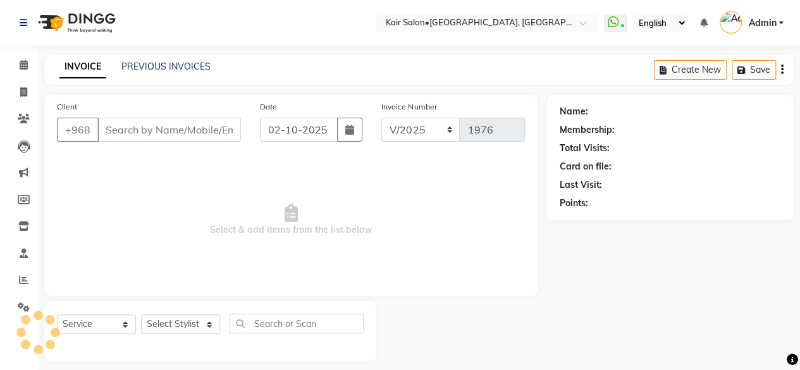
type input "91149002"
select select "58893"
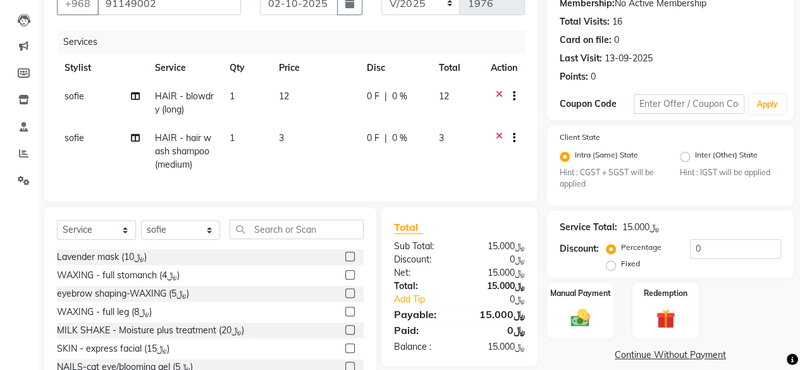
scroll to position [178, 0]
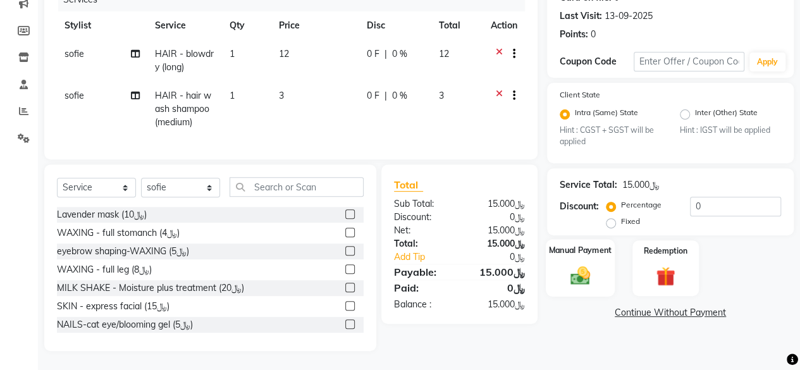
click at [578, 271] on img at bounding box center [580, 275] width 32 height 23
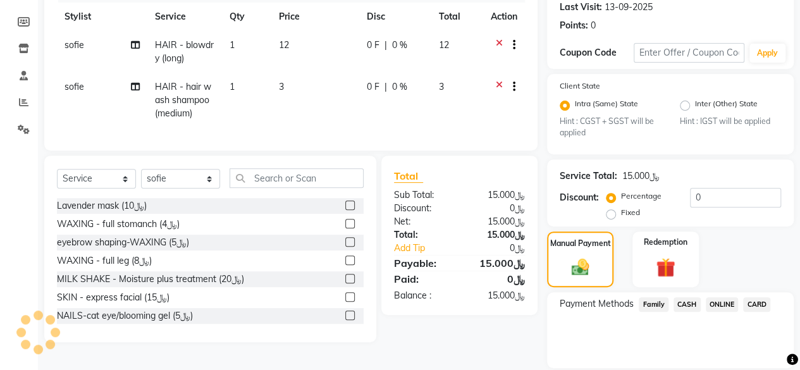
click at [751, 302] on span "CARD" at bounding box center [756, 304] width 27 height 15
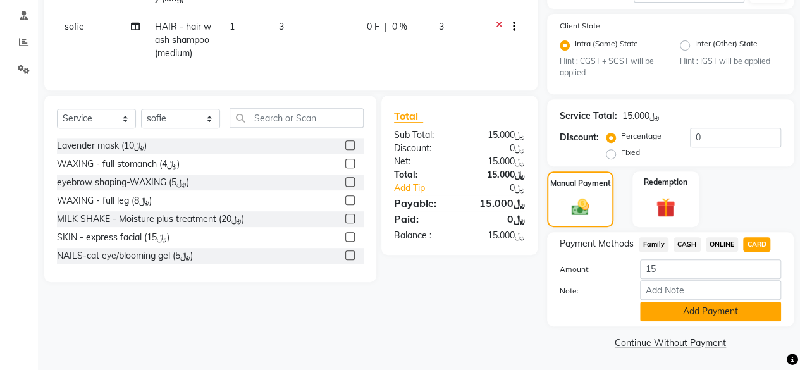
click at [697, 311] on button "Add Payment" at bounding box center [710, 312] width 141 height 20
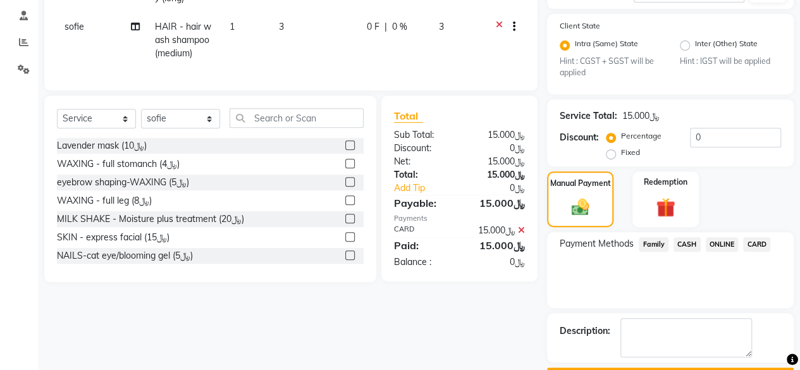
scroll to position [272, 0]
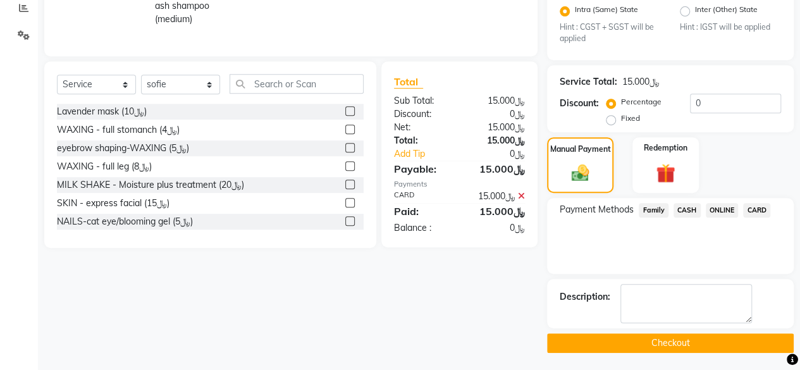
click at [667, 338] on button "Checkout" at bounding box center [670, 343] width 247 height 20
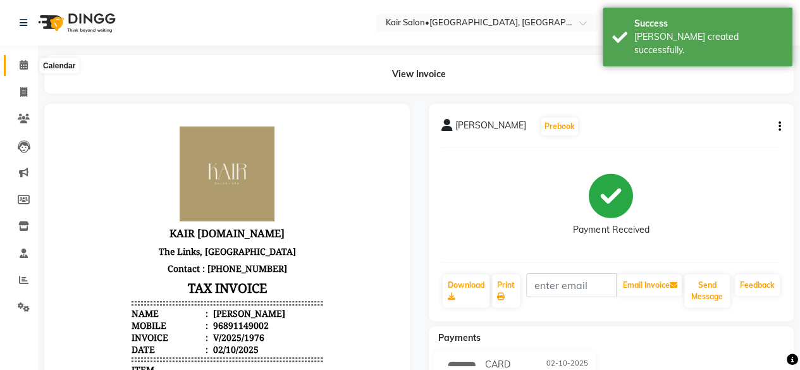
click at [23, 69] on icon at bounding box center [24, 64] width 8 height 9
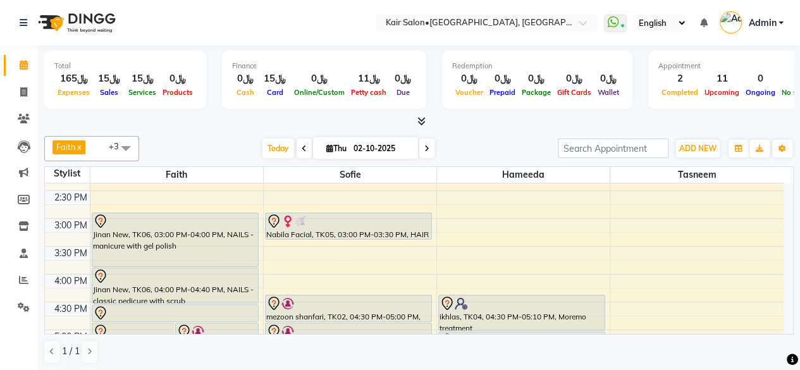
scroll to position [379, 0]
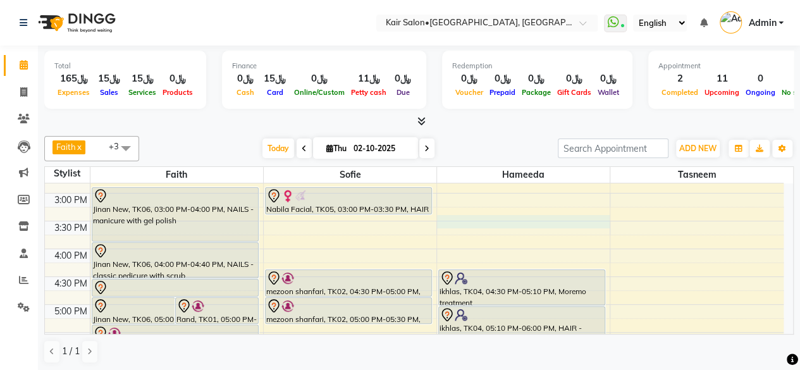
click at [447, 215] on div "8:00 AM 8:30 AM 9:00 AM 9:30 AM 10:00 AM 10:30 AM 11:00 AM 11:30 AM 12:00 PM 12…" at bounding box center [414, 249] width 739 height 890
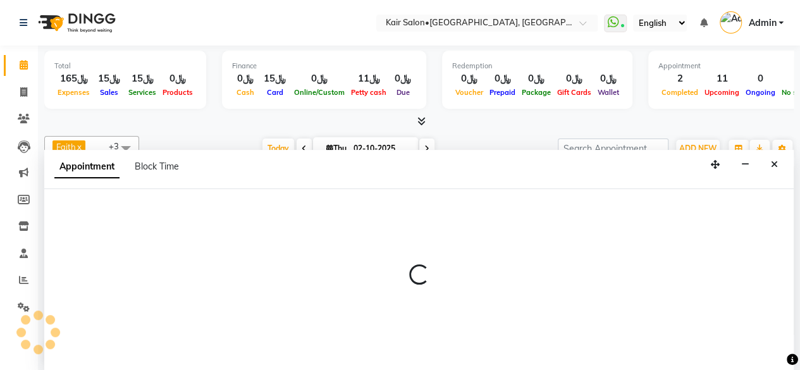
scroll to position [0, 0]
select select "66378"
select select "tentative"
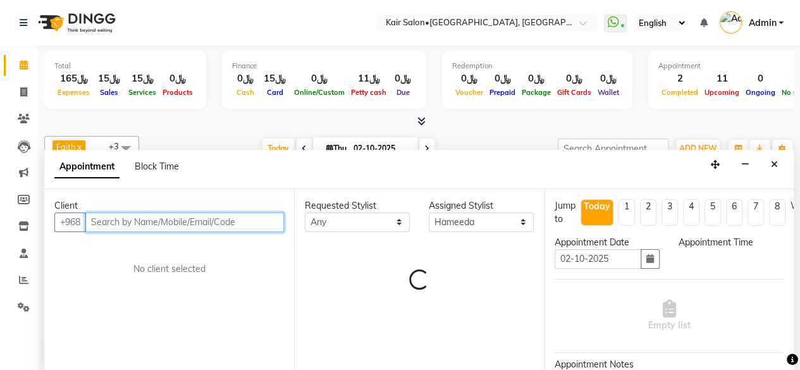
select select "930"
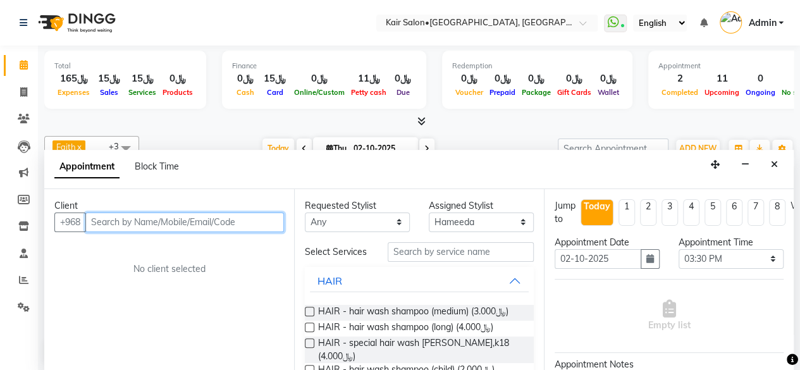
click at [214, 218] on input "text" at bounding box center [184, 223] width 199 height 20
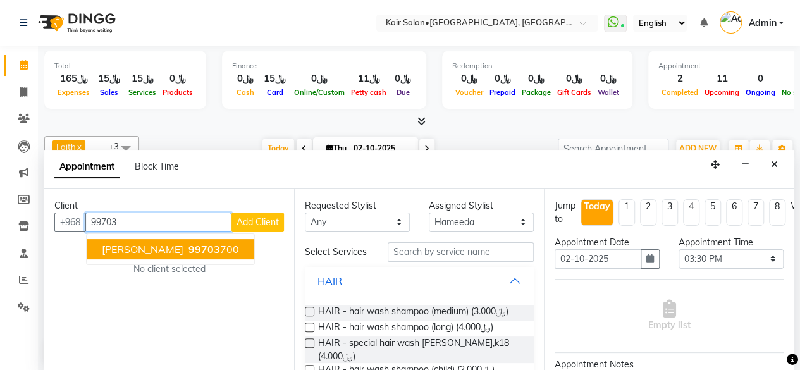
click at [202, 251] on span "99703" at bounding box center [204, 249] width 32 height 13
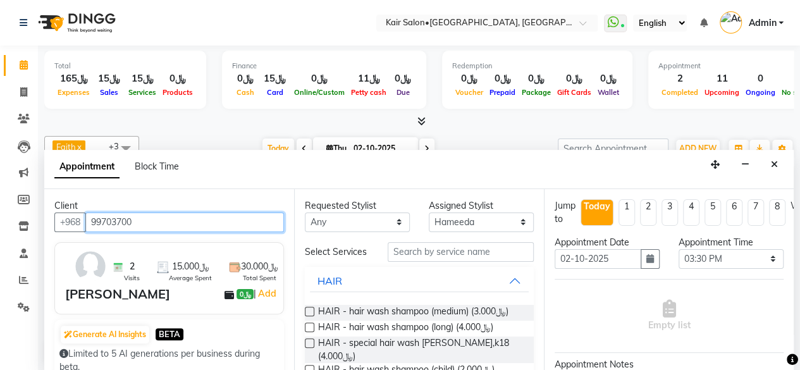
type input "99703700"
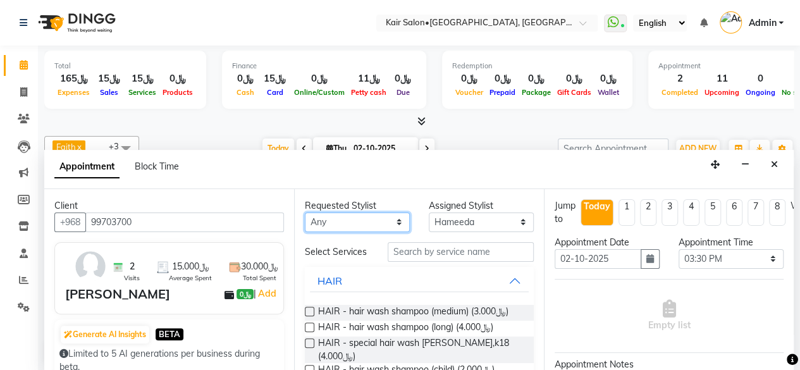
click at [395, 218] on select "Any Faith HABSATBEE [PERSON_NAME] Madam [PERSON_NAME] Madam [PERSON_NAME] Madam…" at bounding box center [357, 223] width 105 height 20
select select "66378"
click at [305, 213] on select "Any Faith HABSATBEE [PERSON_NAME] Madam [PERSON_NAME] Madam [PERSON_NAME] Madam…" at bounding box center [357, 223] width 105 height 20
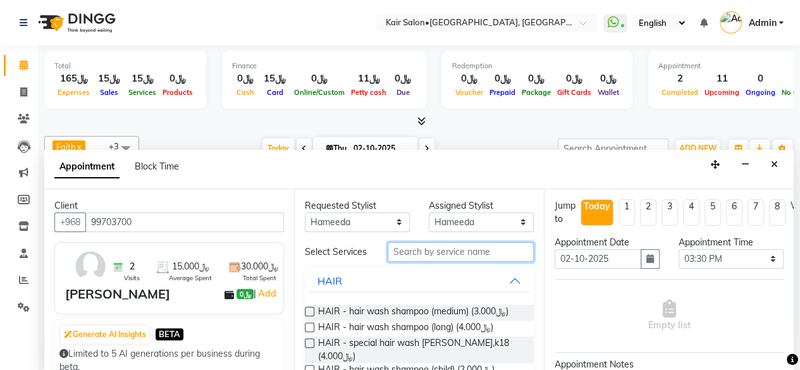
click at [433, 251] on input "text" at bounding box center [461, 252] width 146 height 20
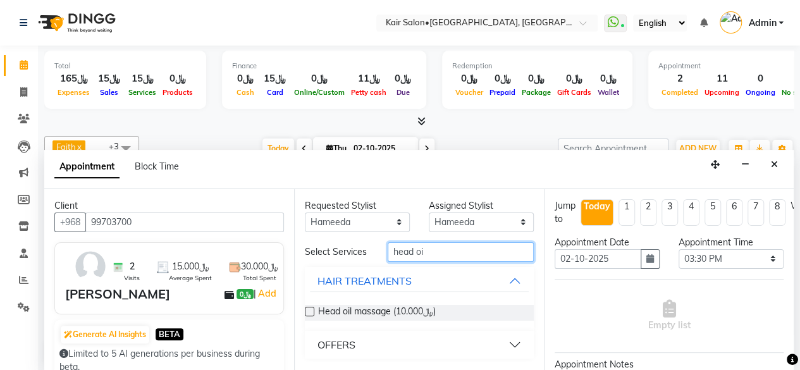
type input "head oi"
click at [305, 309] on label at bounding box center [309, 311] width 9 height 9
click at [305, 309] on input "checkbox" at bounding box center [309, 313] width 8 height 8
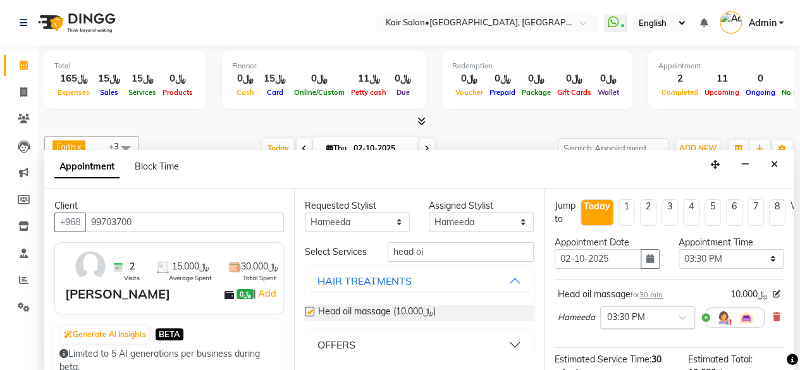
checkbox input "false"
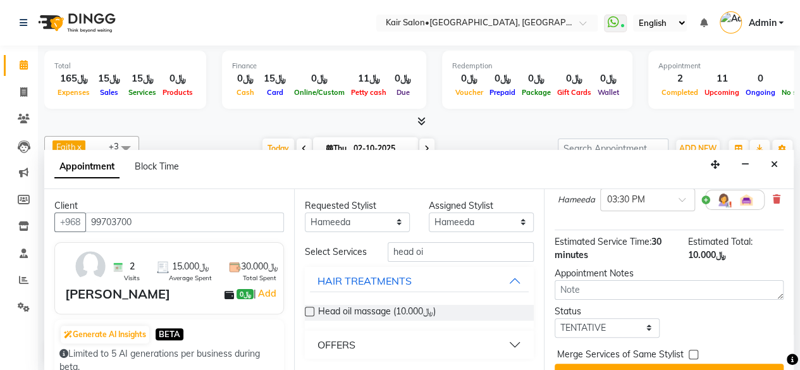
scroll to position [151, 0]
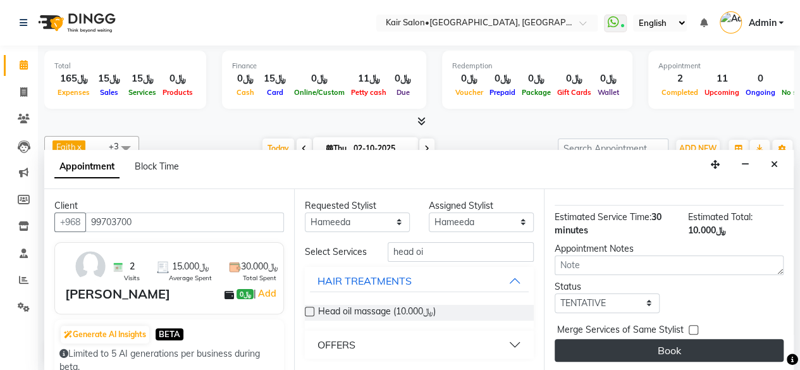
click at [655, 340] on button "Book" at bounding box center [669, 350] width 229 height 23
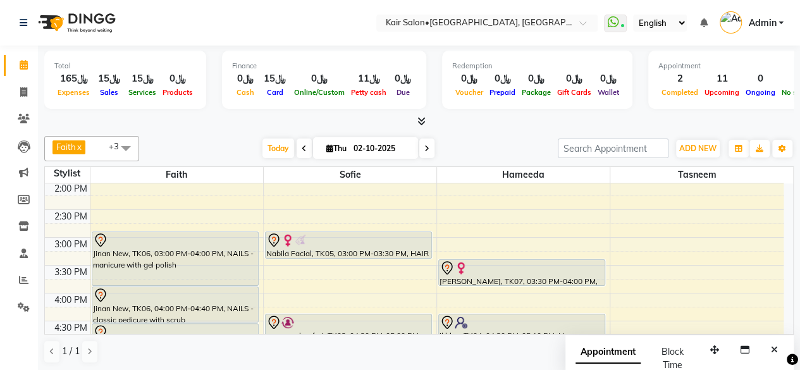
scroll to position [316, 0]
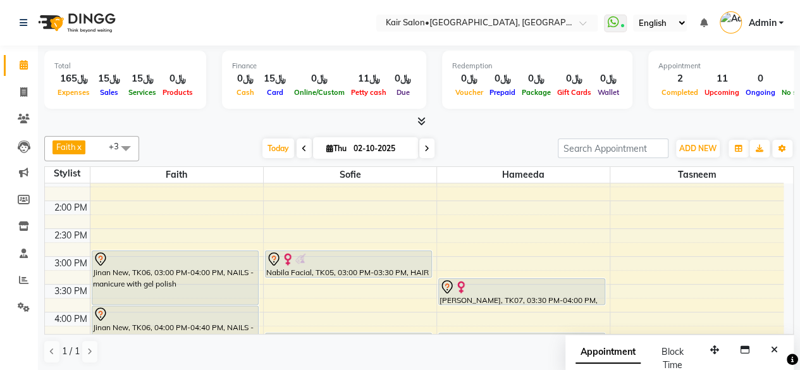
click at [429, 144] on span at bounding box center [426, 149] width 15 height 20
type input "03-10-2025"
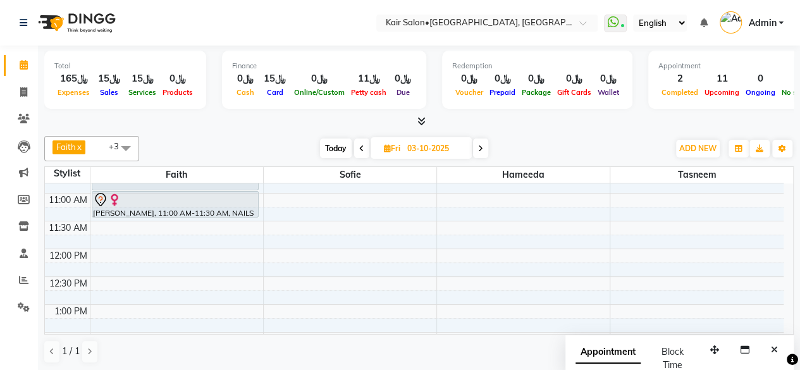
scroll to position [30, 0]
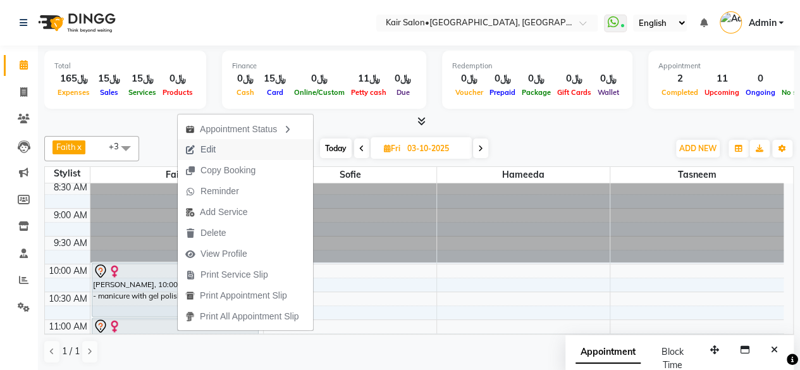
click at [206, 147] on span "Edit" at bounding box center [207, 149] width 15 height 13
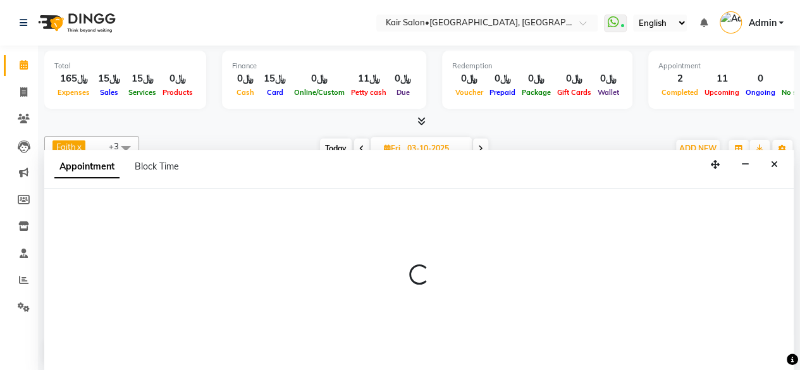
scroll to position [0, 0]
select select "tentative"
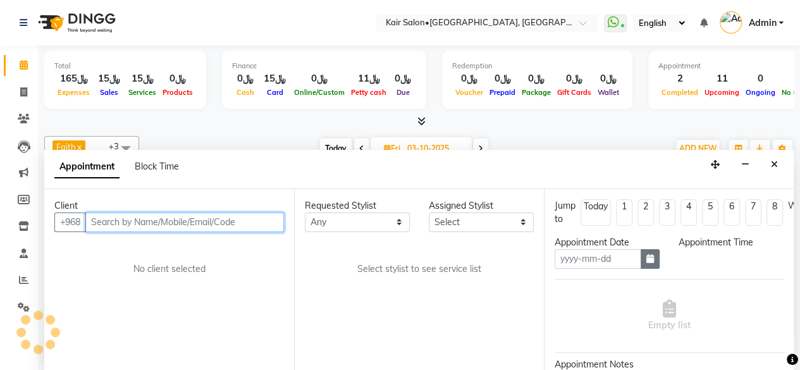
type input "03-10-2025"
select select "600"
select select "49362"
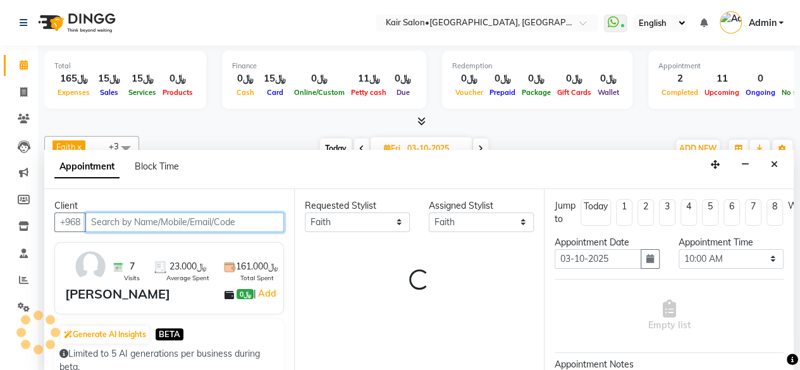
scroll to position [220, 0]
select select "3223"
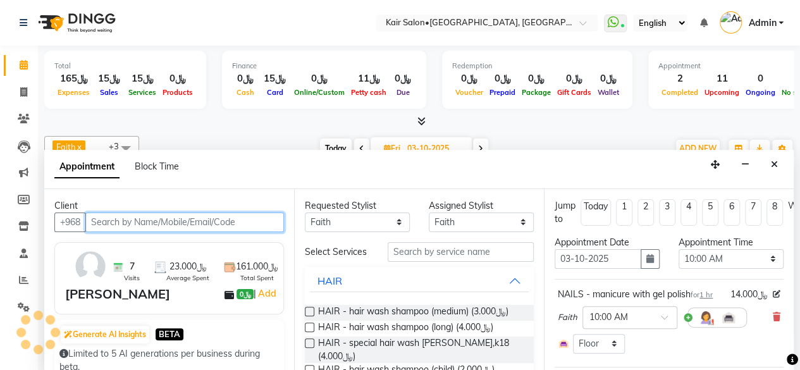
select select "3223"
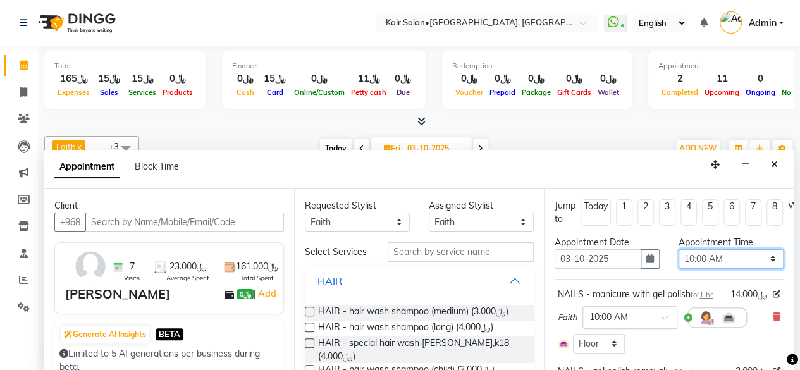
click at [764, 255] on select "Select 09:00 AM 09:05 AM 09:10 AM 09:15 AM 09:20 AM 09:25 AM 09:30 AM 09:35 AM …" at bounding box center [731, 259] width 105 height 20
click at [765, 260] on select "Select 09:00 AM 09:05 AM 09:10 AM 09:15 AM 09:20 AM 09:25 AM 09:30 AM 09:35 AM …" at bounding box center [731, 259] width 105 height 20
select select "735"
click at [679, 249] on select "Select 09:00 AM 09:05 AM 09:10 AM 09:15 AM 09:20 AM 09:25 AM 09:30 AM 09:35 AM …" at bounding box center [731, 259] width 105 height 20
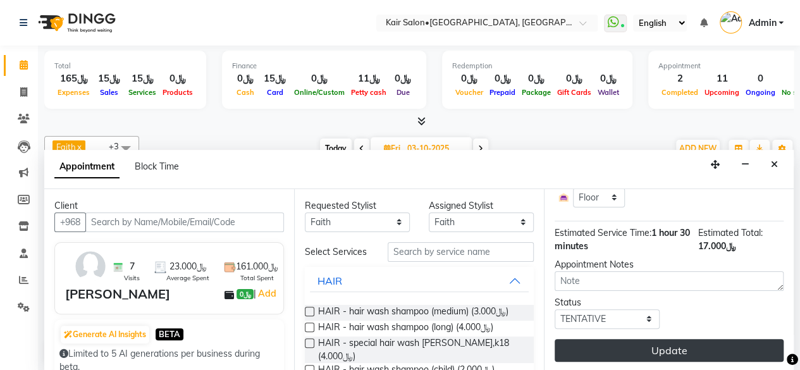
click at [662, 340] on button "Update" at bounding box center [669, 350] width 229 height 23
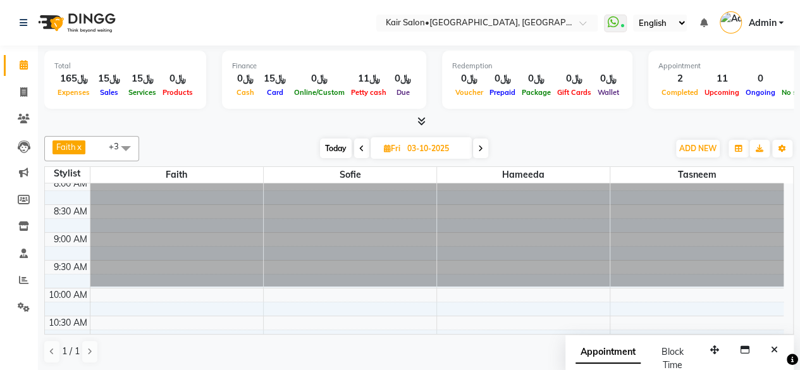
scroll to position [0, 0]
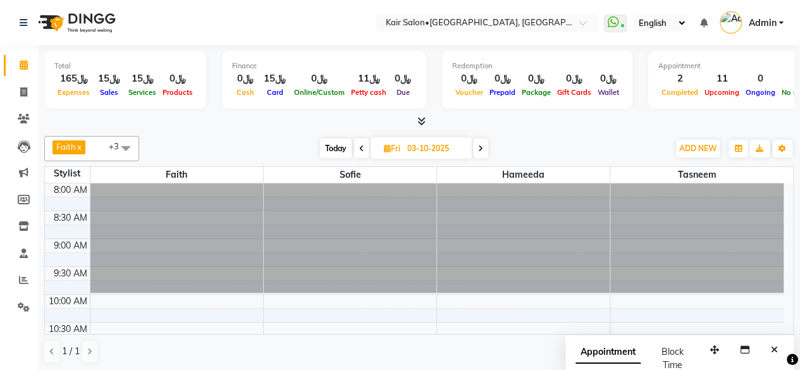
click at [334, 144] on span "Today" at bounding box center [336, 149] width 32 height 20
type input "02-10-2025"
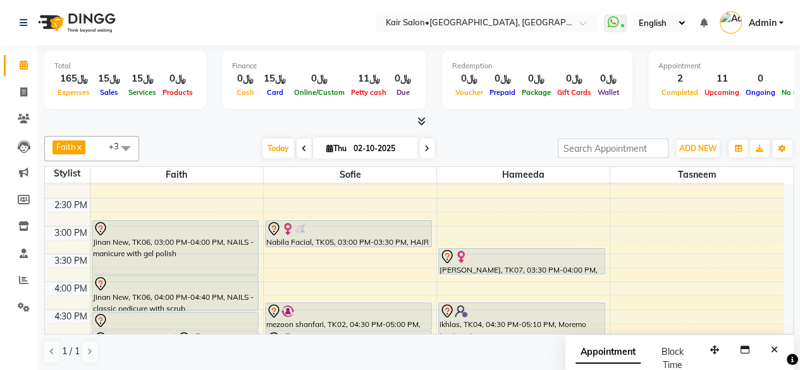
scroll to position [220, 0]
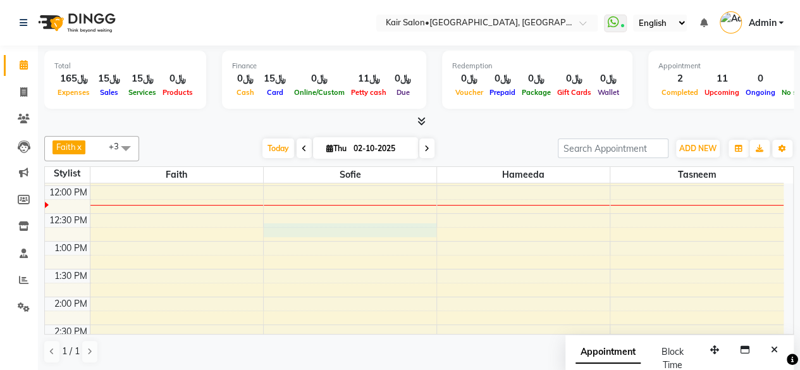
select select "58893"
select select "765"
select select "tentative"
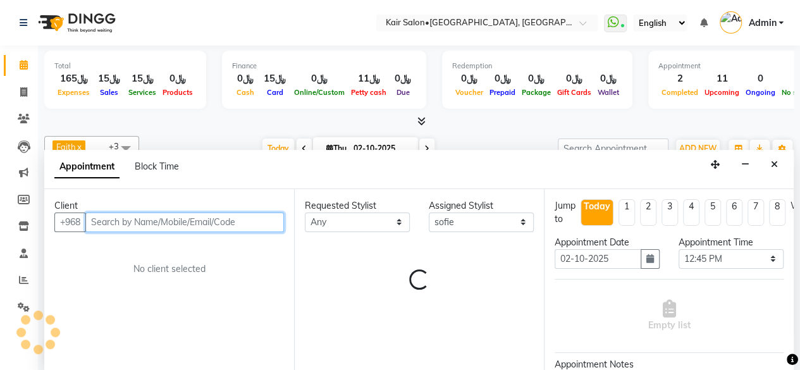
scroll to position [0, 0]
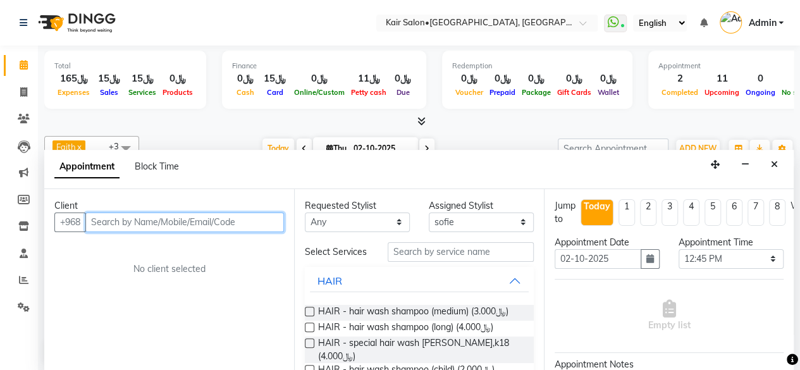
click at [185, 221] on input "text" at bounding box center [184, 223] width 199 height 20
type input "m"
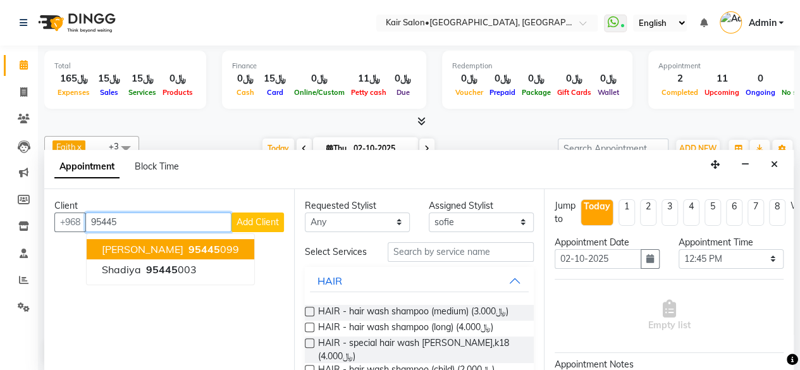
click at [183, 252] on span "[PERSON_NAME]" at bounding box center [143, 249] width 82 height 13
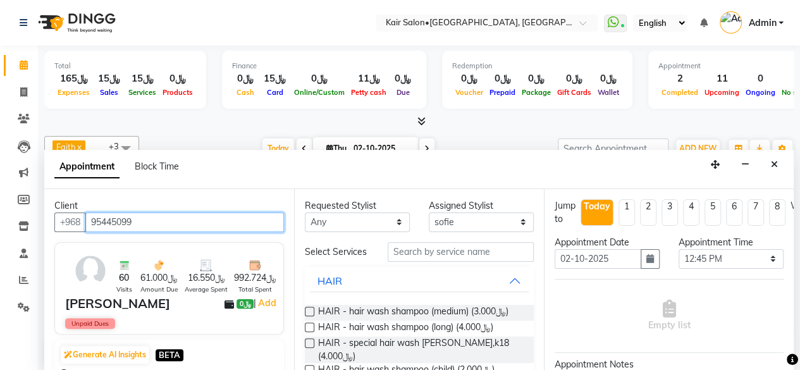
type input "95445099"
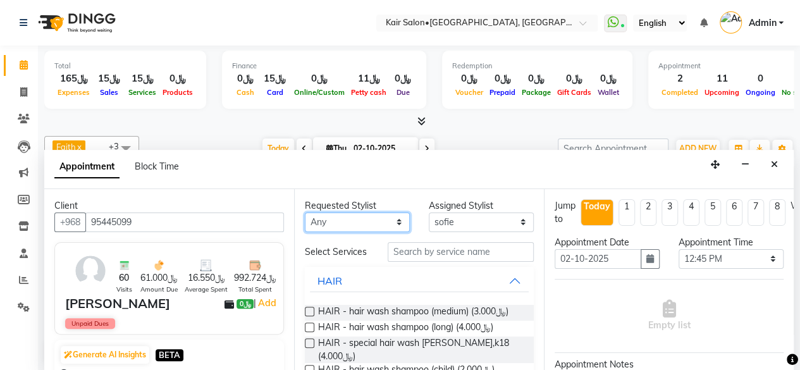
click at [395, 223] on select "Any Faith HABSATBEE [PERSON_NAME] Madam [PERSON_NAME] Madam [PERSON_NAME] Madam…" at bounding box center [357, 223] width 105 height 20
select select "58893"
click at [305, 213] on select "Any Faith HABSATBEE [PERSON_NAME] Madam [PERSON_NAME] Madam [PERSON_NAME] Madam…" at bounding box center [357, 223] width 105 height 20
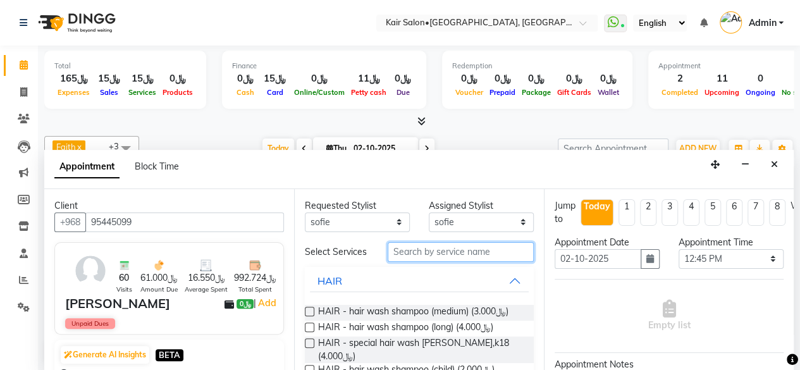
click at [402, 257] on input "text" at bounding box center [461, 252] width 146 height 20
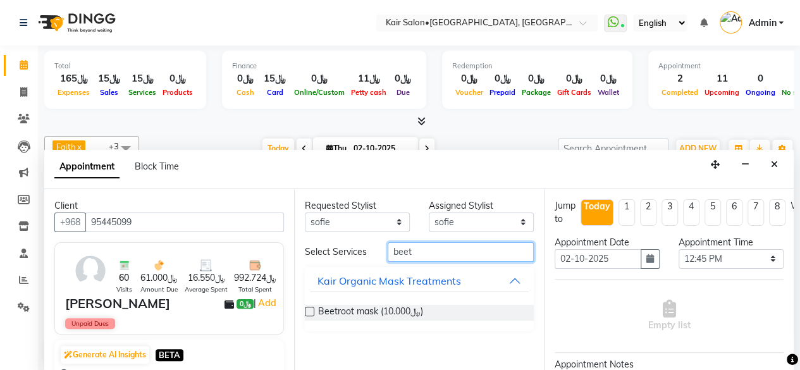
type input "beet"
click at [313, 309] on label at bounding box center [309, 311] width 9 height 9
click at [313, 309] on input "checkbox" at bounding box center [309, 313] width 8 height 8
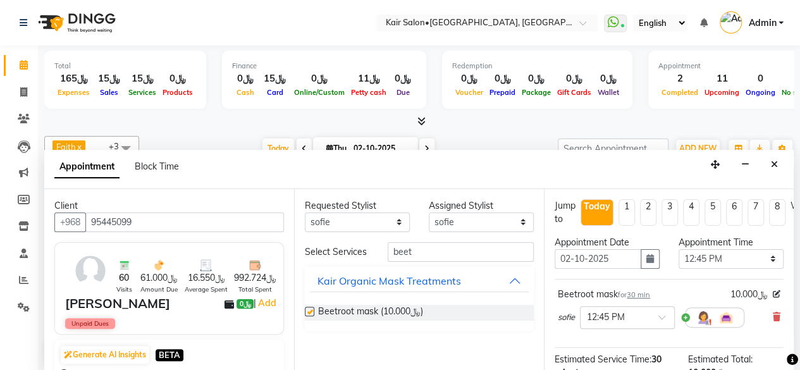
checkbox input "false"
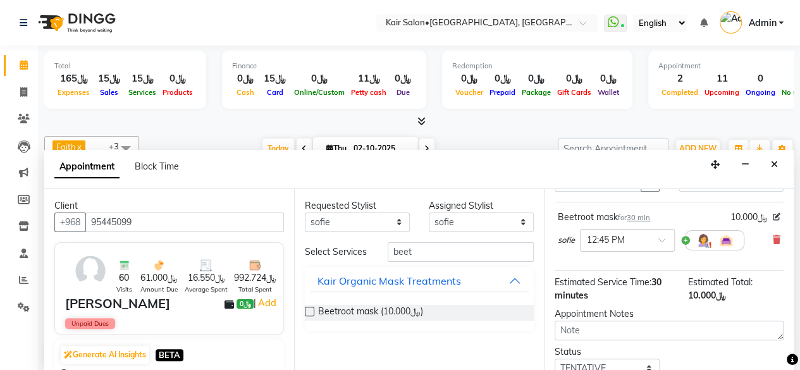
scroll to position [151, 0]
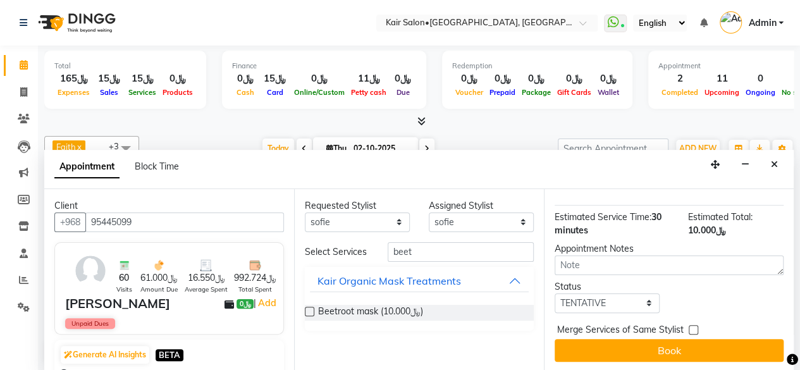
click at [660, 340] on button "Book" at bounding box center [669, 350] width 229 height 23
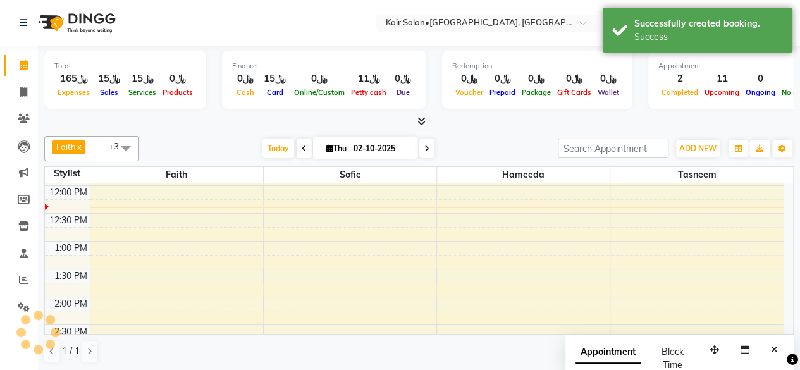
scroll to position [0, 0]
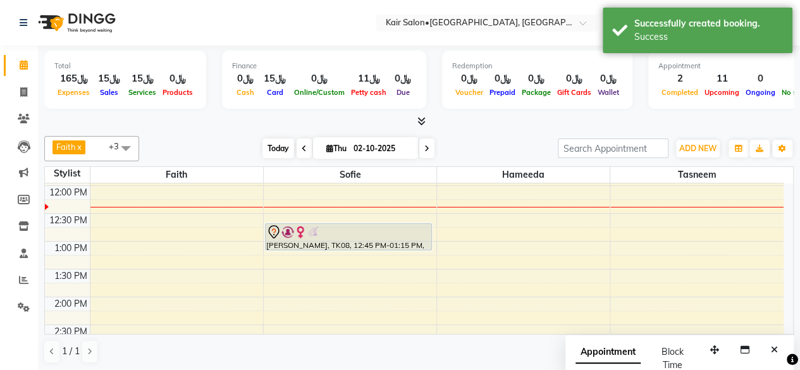
click at [268, 147] on span "Today" at bounding box center [278, 149] width 32 height 20
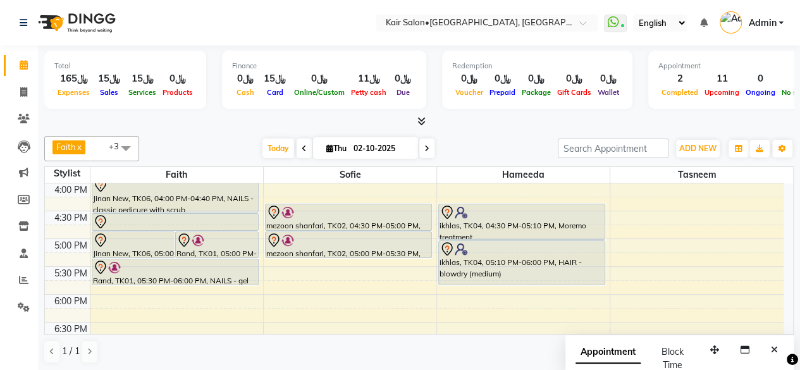
scroll to position [473, 0]
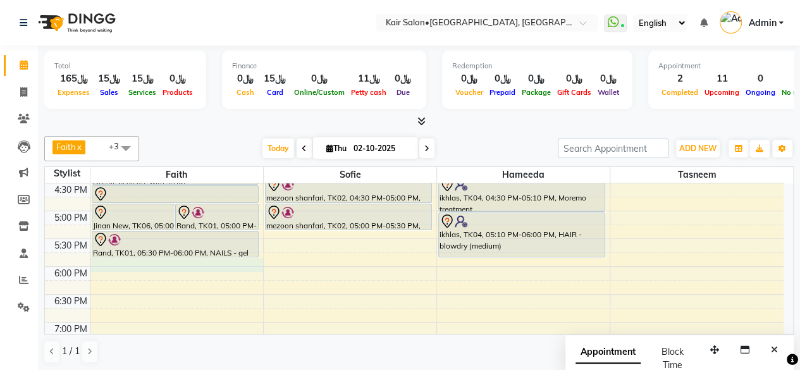
click at [94, 269] on div "8:00 AM 8:30 AM 9:00 AM 9:30 AM 10:00 AM 10:30 AM 11:00 AM 11:30 AM 12:00 PM 12…" at bounding box center [414, 155] width 739 height 890
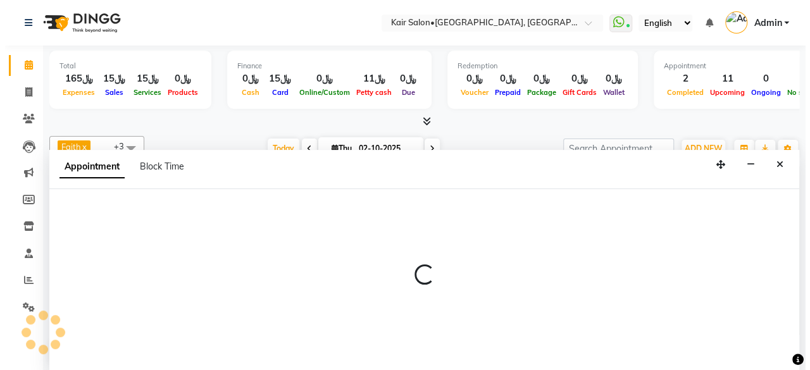
scroll to position [0, 0]
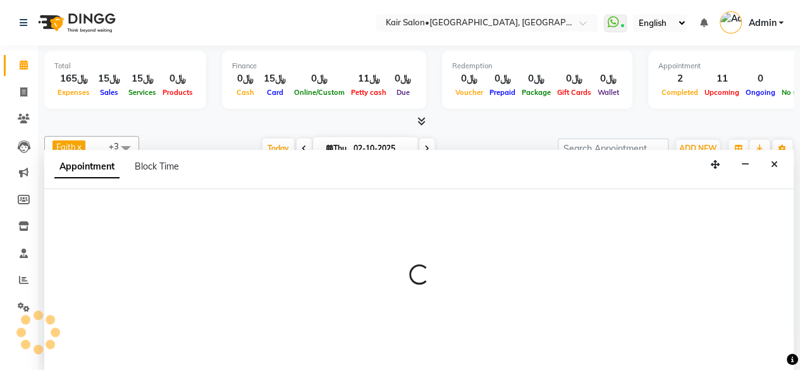
select select "49362"
select select "tentative"
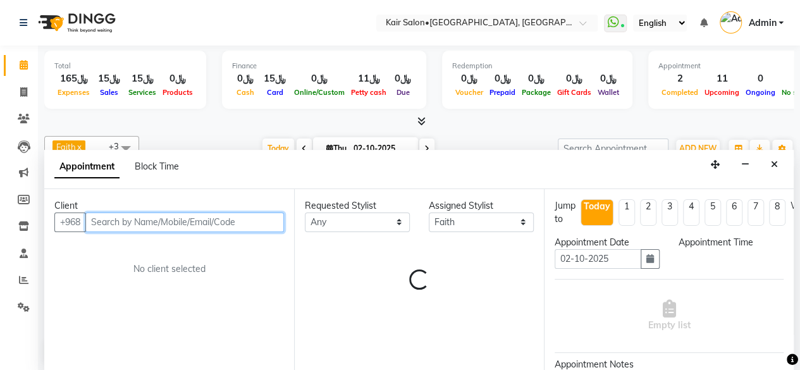
select select "1080"
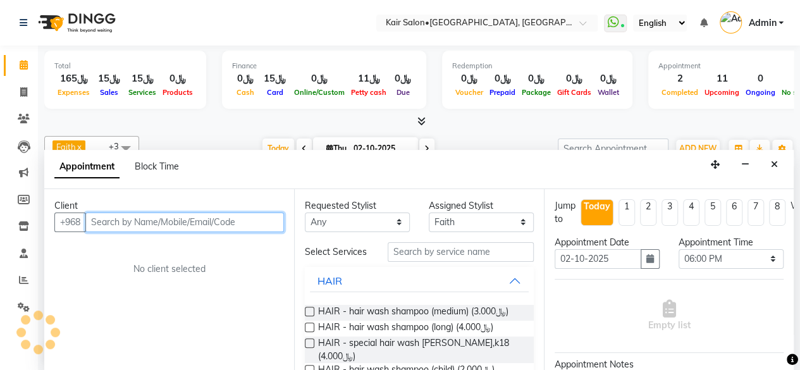
click at [166, 218] on input "text" at bounding box center [184, 223] width 199 height 20
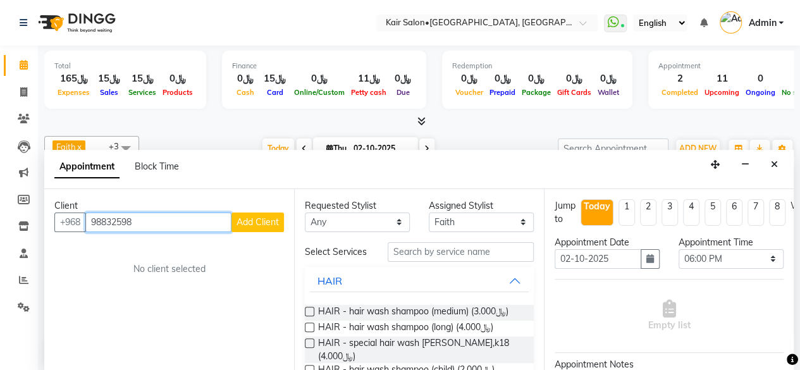
type input "98832598"
click at [256, 217] on span "Add Client" at bounding box center [258, 221] width 42 height 11
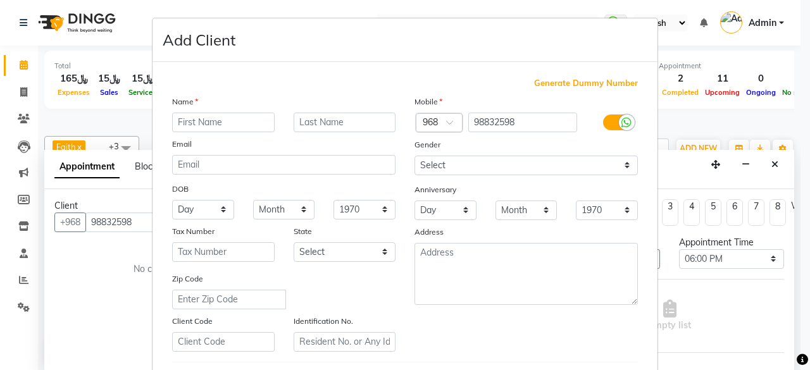
click at [233, 120] on input "text" at bounding box center [223, 123] width 102 height 20
type input "[PERSON_NAME]"
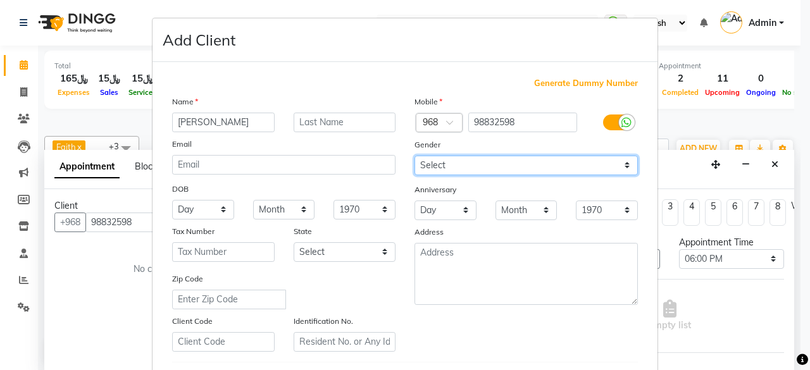
click at [621, 163] on select "Select [DEMOGRAPHIC_DATA] [DEMOGRAPHIC_DATA] Other Prefer Not To Say" at bounding box center [525, 166] width 223 height 20
select select "[DEMOGRAPHIC_DATA]"
click at [414, 156] on select "Select [DEMOGRAPHIC_DATA] [DEMOGRAPHIC_DATA] Other Prefer Not To Say" at bounding box center [525, 166] width 223 height 20
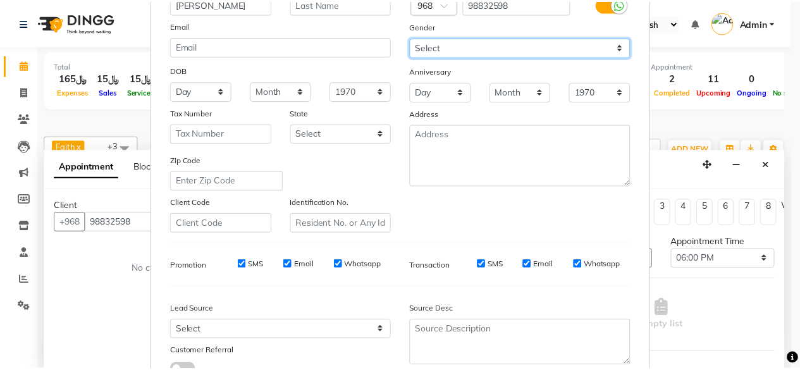
scroll to position [211, 0]
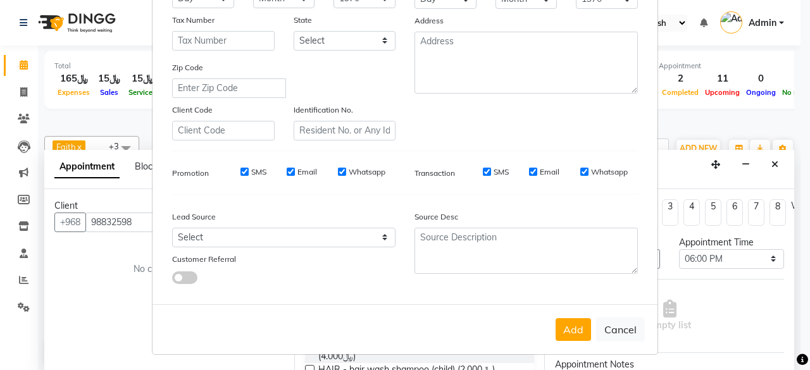
click at [562, 326] on button "Add" at bounding box center [572, 329] width 35 height 23
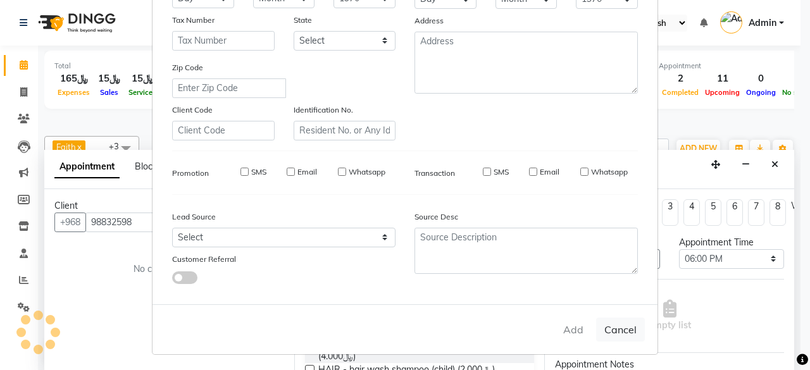
select select
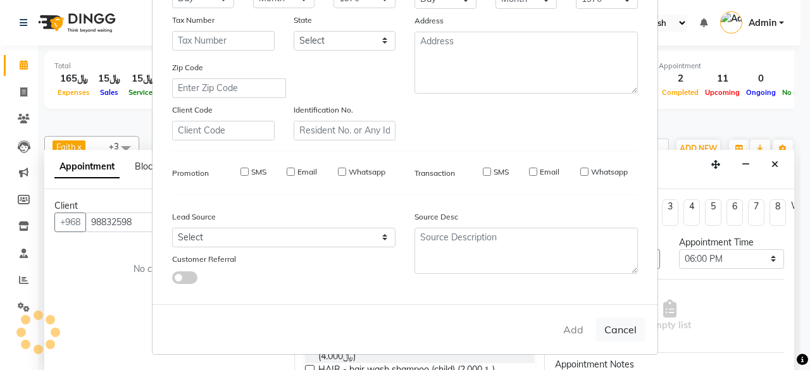
select select
checkbox input "false"
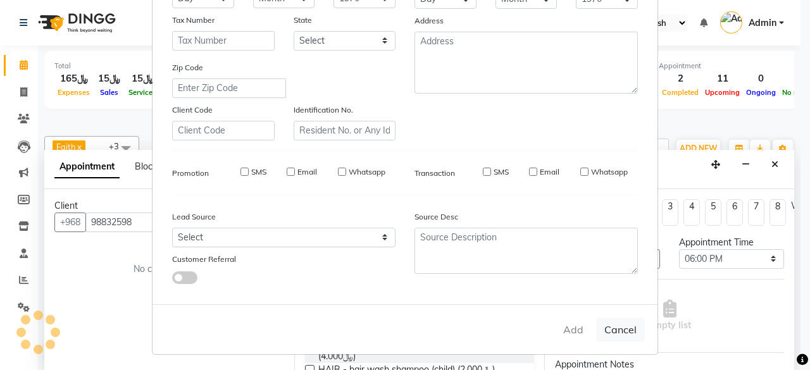
checkbox input "false"
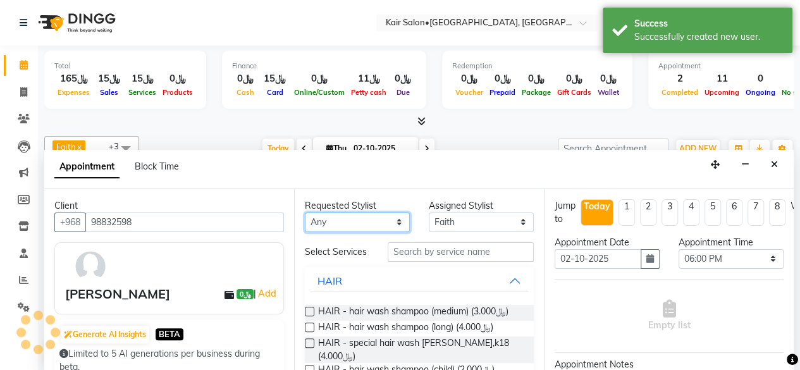
click at [395, 219] on select "Any Faith HABSATBEE [PERSON_NAME] Madam [PERSON_NAME] Madam [PERSON_NAME] Madam…" at bounding box center [357, 223] width 105 height 20
select select "49362"
click at [305, 213] on select "Any Faith HABSATBEE [PERSON_NAME] Madam [PERSON_NAME] Madam [PERSON_NAME] Madam…" at bounding box center [357, 223] width 105 height 20
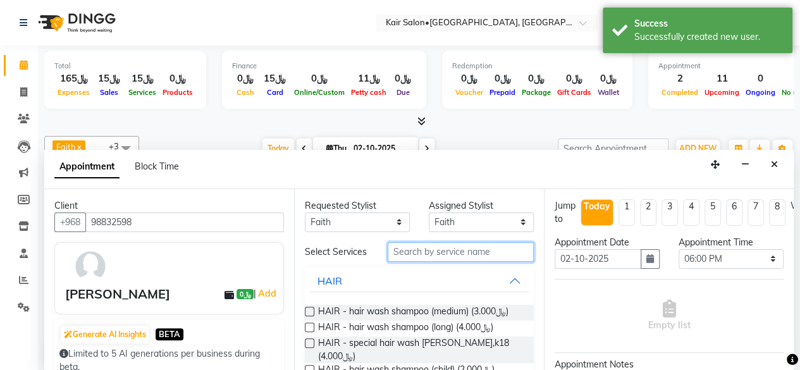
click at [427, 260] on input "text" at bounding box center [461, 252] width 146 height 20
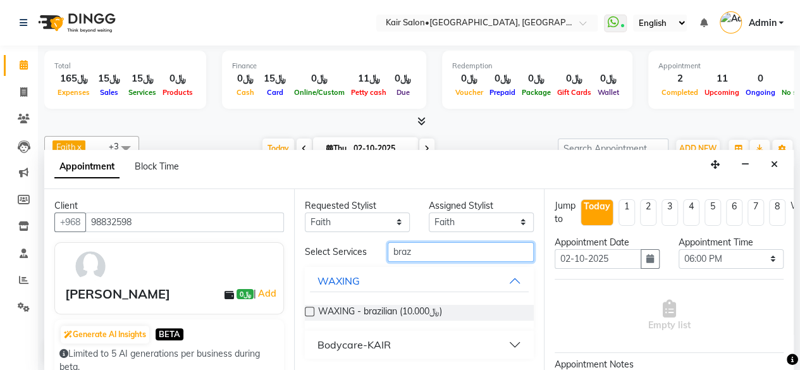
type input "braz"
click at [307, 310] on label at bounding box center [309, 311] width 9 height 9
click at [307, 310] on input "checkbox" at bounding box center [309, 313] width 8 height 8
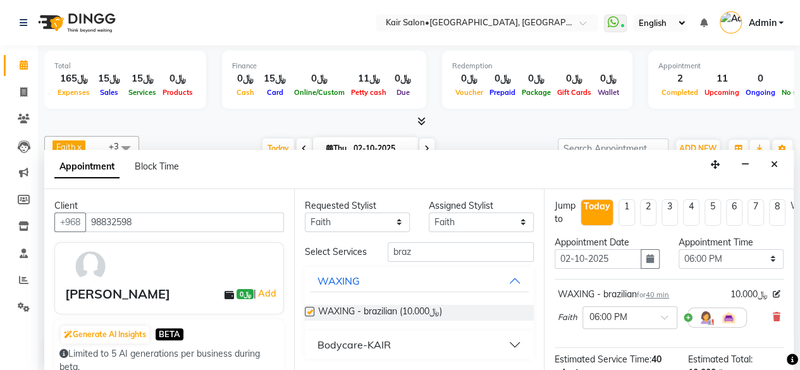
checkbox input "false"
click at [760, 257] on select "Select 09:00 AM 09:05 AM 09:10 AM 09:15 AM 09:20 AM 09:25 AM 09:30 AM 09:35 AM …" at bounding box center [731, 259] width 105 height 20
select select "1090"
click at [679, 249] on select "Select 09:00 AM 09:05 AM 09:10 AM 09:15 AM 09:20 AM 09:25 AM 09:30 AM 09:35 AM …" at bounding box center [731, 259] width 105 height 20
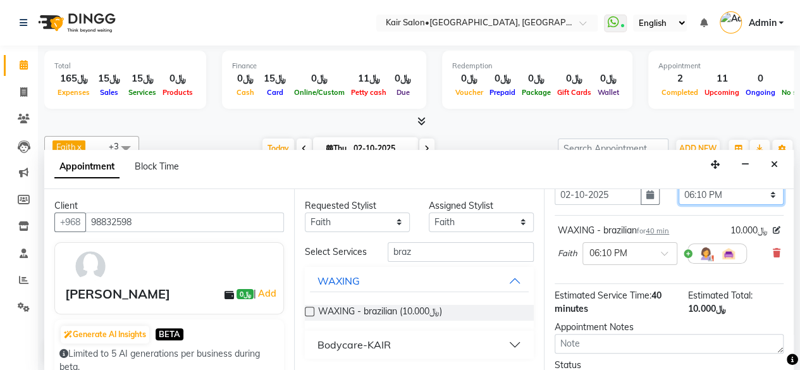
scroll to position [151, 0]
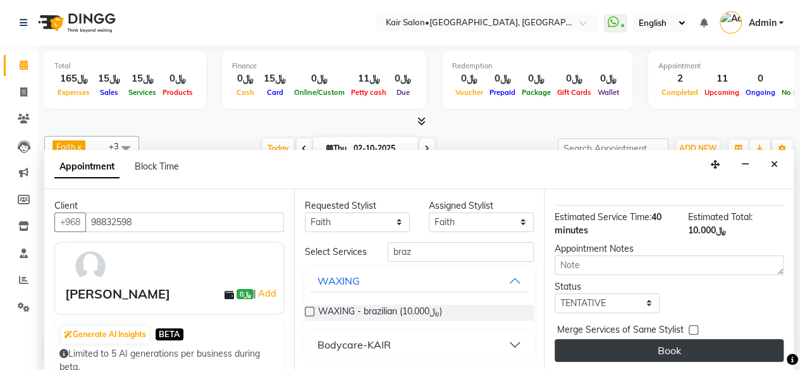
click at [661, 340] on button "Book" at bounding box center [669, 350] width 229 height 23
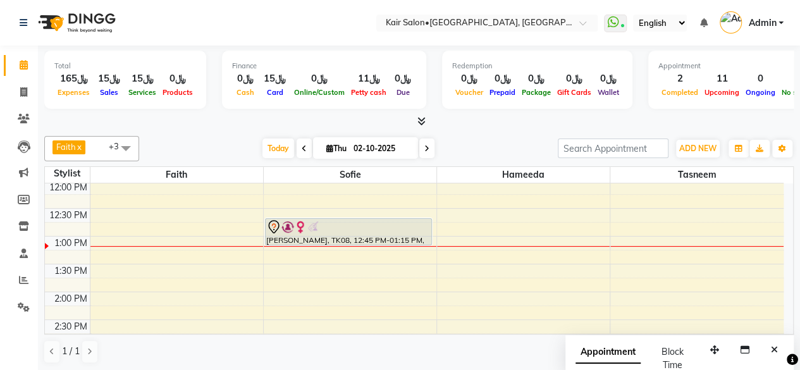
scroll to position [220, 0]
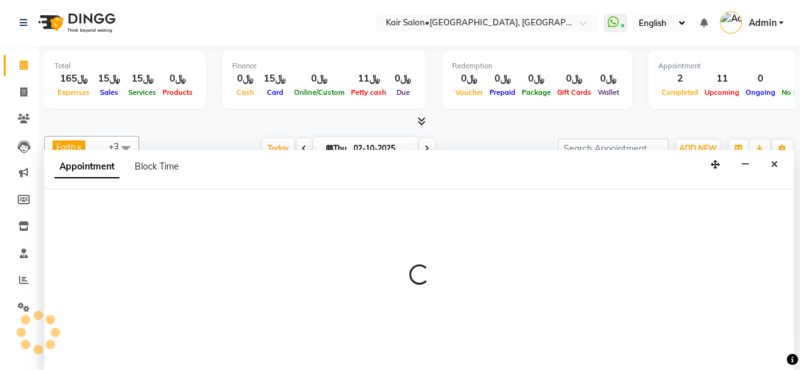
scroll to position [0, 0]
select select "49362"
select select "795"
select select "tentative"
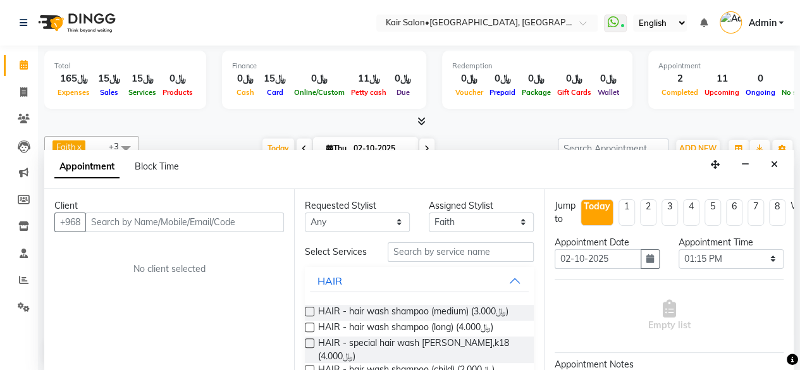
click at [129, 218] on input "text" at bounding box center [184, 223] width 199 height 20
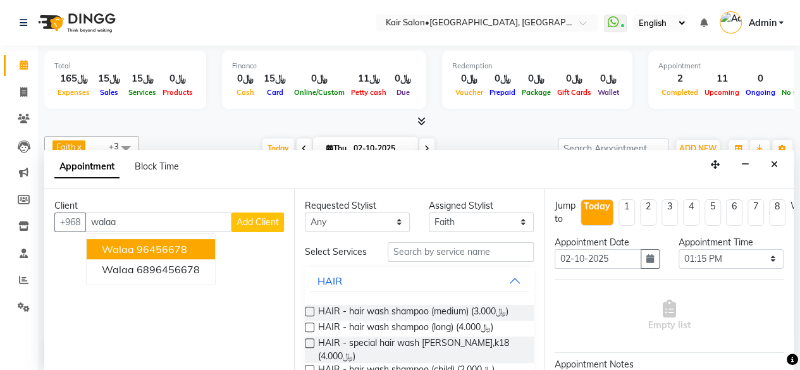
click at [177, 250] on ngb-highlight "96456678" at bounding box center [162, 249] width 51 height 13
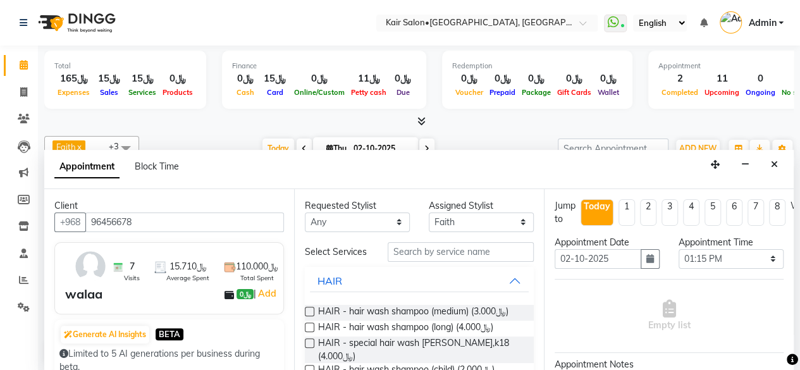
type input "96456678"
click at [391, 216] on select "Any Faith HABSATBEE [PERSON_NAME] Madam [PERSON_NAME] Madam [PERSON_NAME] Madam…" at bounding box center [357, 223] width 105 height 20
select select "49362"
click at [305, 213] on select "Any Faith HABSATBEE [PERSON_NAME] Madam [PERSON_NAME] Madam [PERSON_NAME] Madam…" at bounding box center [357, 223] width 105 height 20
click at [426, 257] on input "text" at bounding box center [461, 252] width 146 height 20
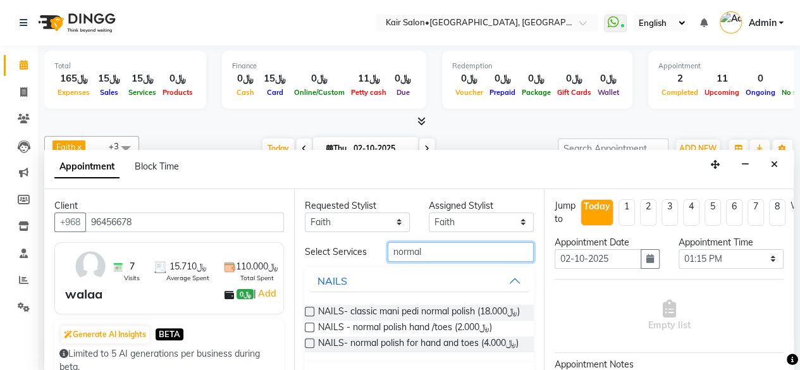
type input "normal"
click at [307, 332] on label at bounding box center [309, 327] width 9 height 9
click at [307, 333] on input "checkbox" at bounding box center [309, 328] width 8 height 8
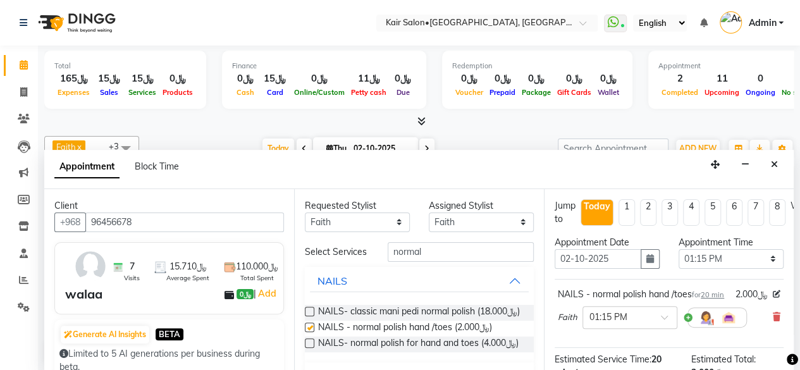
checkbox input "false"
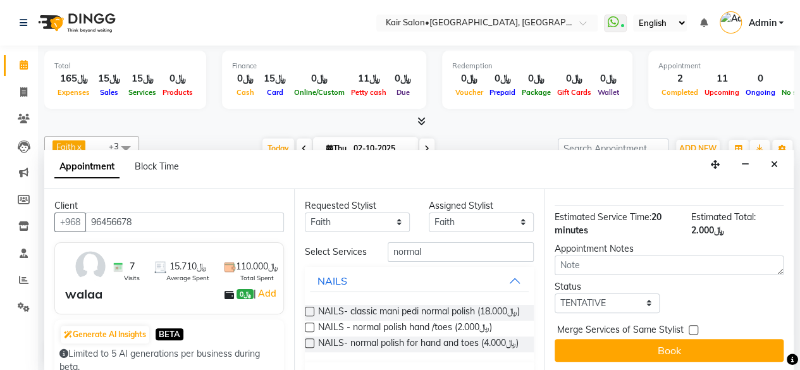
scroll to position [164, 0]
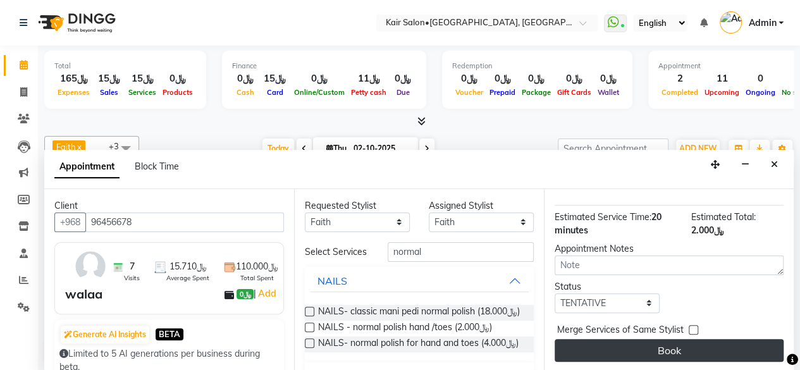
click at [666, 339] on button "Book" at bounding box center [669, 350] width 229 height 23
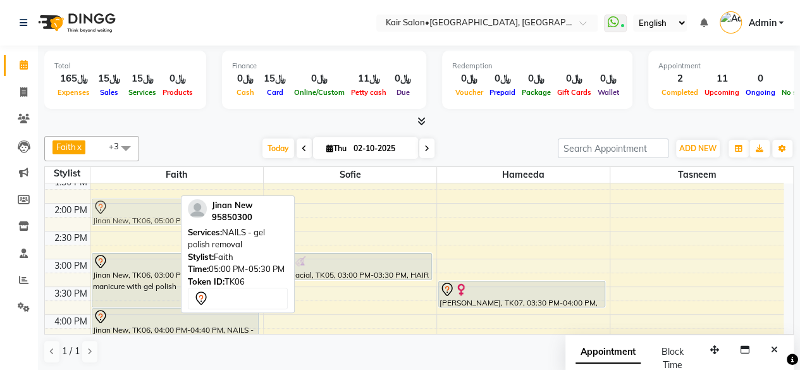
scroll to position [310, 0]
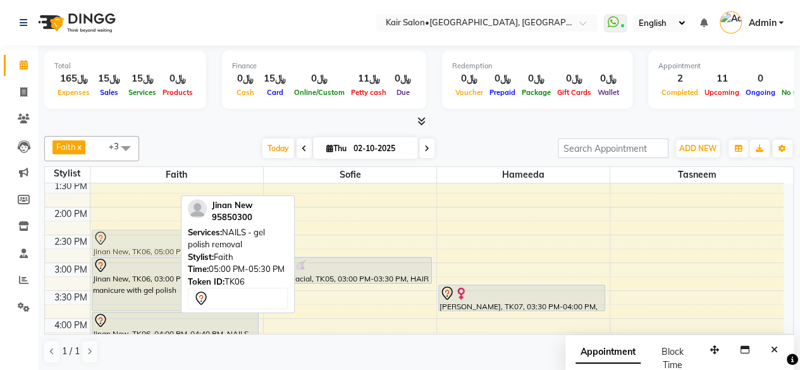
drag, startPoint x: 154, startPoint y: 279, endPoint x: 164, endPoint y: 239, distance: 41.3
click at [164, 239] on div "Jinan New, TK06, 05:00 PM-05:30 PM, NAILS - gel polish removal Rand, TK01, 05:0…" at bounding box center [176, 319] width 173 height 890
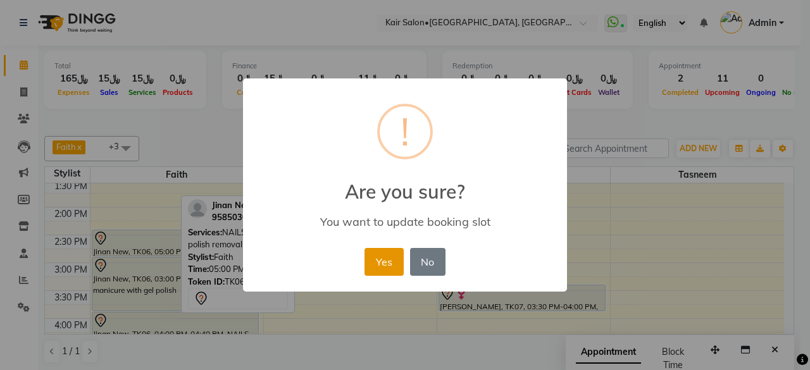
click at [388, 265] on button "Yes" at bounding box center [383, 262] width 39 height 28
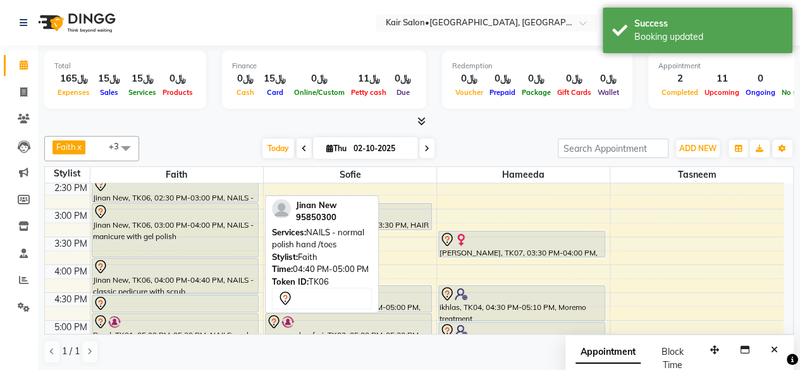
scroll to position [436, 0]
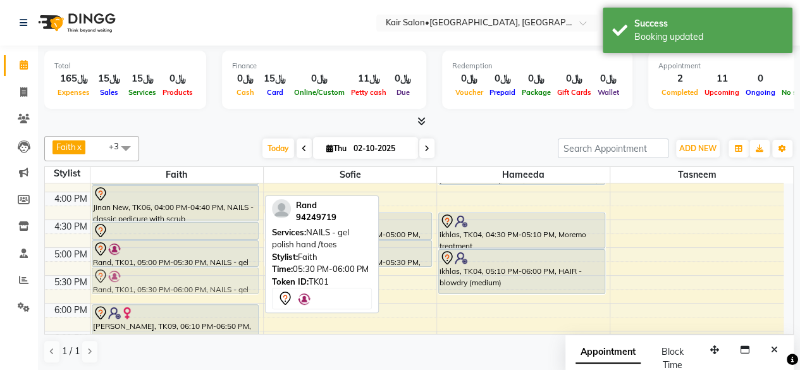
click at [187, 278] on div "walaa, TK10, 01:15 PM-01:35 PM, NAILS - normal polish hand /toes Jinan New, TK0…" at bounding box center [176, 192] width 173 height 890
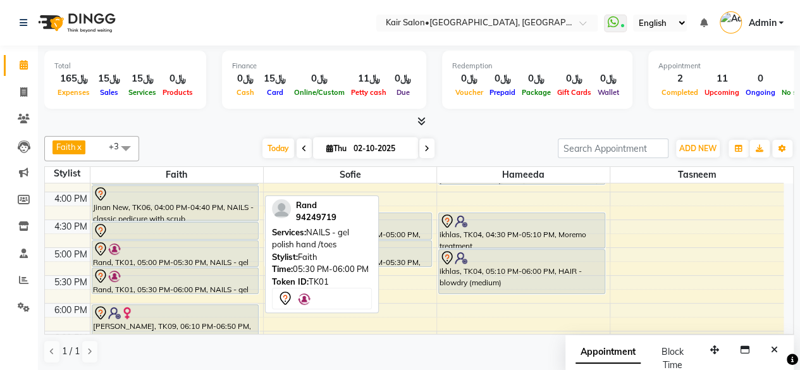
click at [196, 279] on div at bounding box center [175, 276] width 164 height 15
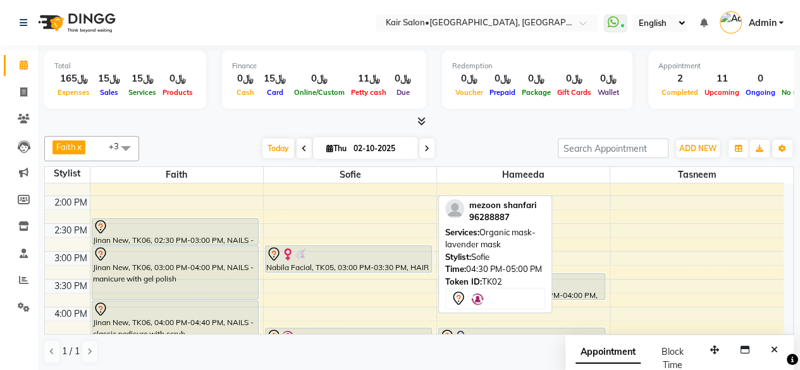
scroll to position [310, 0]
